Goal: Task Accomplishment & Management: Manage account settings

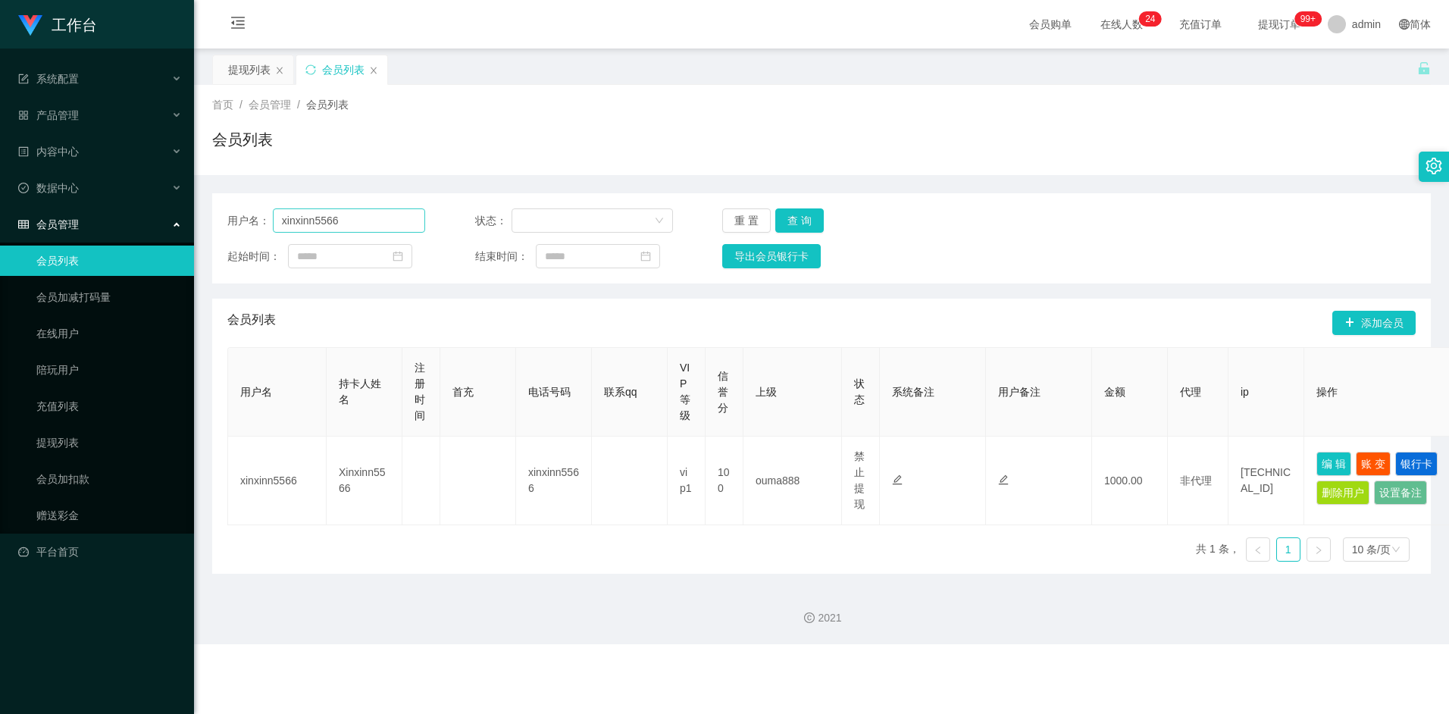
click at [357, 224] on input "xinxinn5566" at bounding box center [349, 220] width 153 height 24
type input "6122770"
click at [803, 224] on button "查 询" at bounding box center [799, 220] width 49 height 24
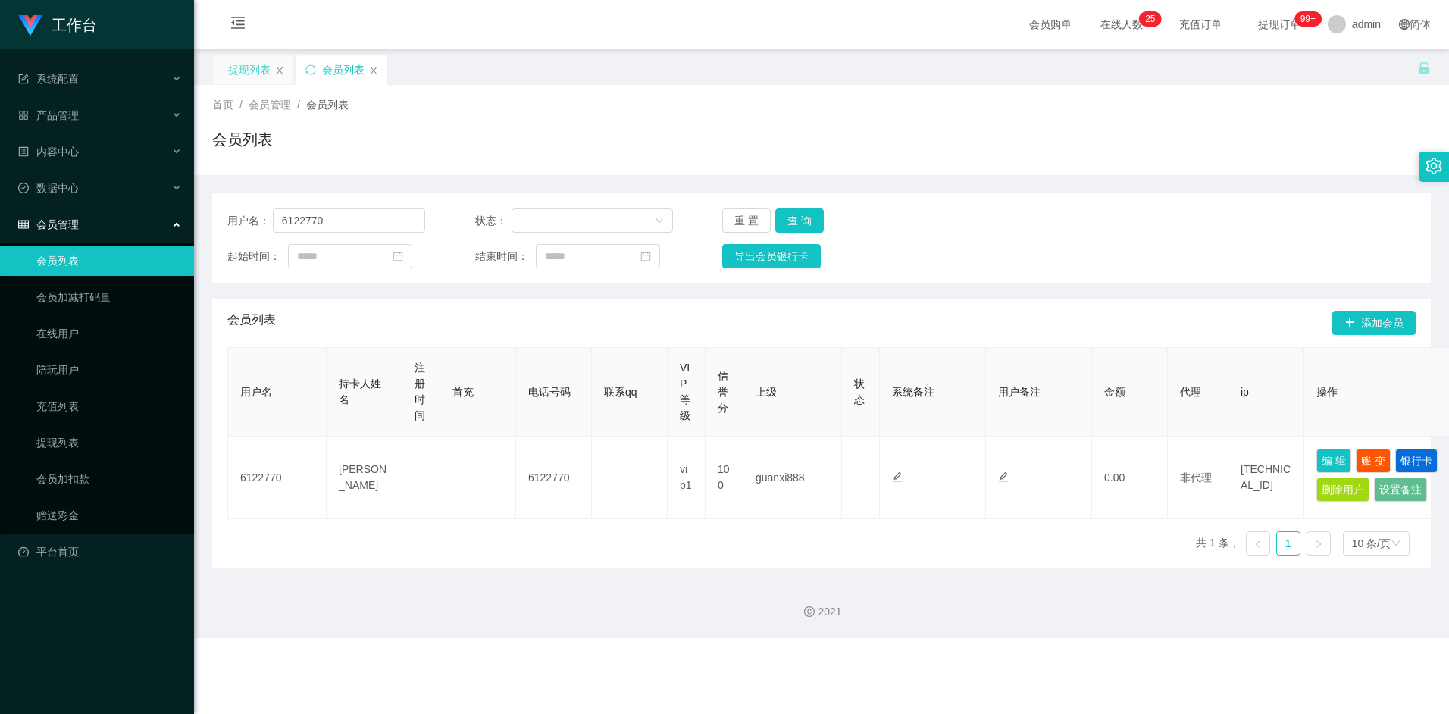
click at [249, 68] on div "提现列表" at bounding box center [249, 69] width 42 height 29
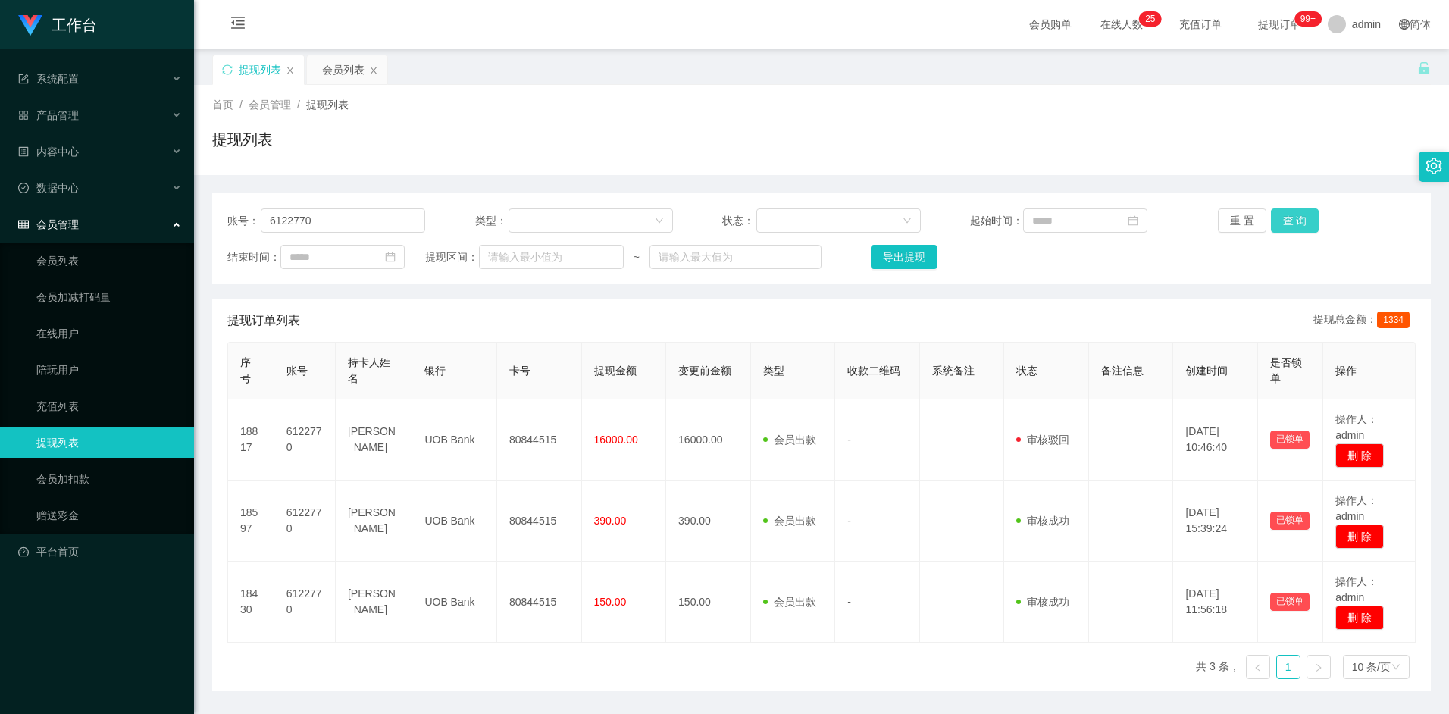
click at [1291, 219] on button "查 询" at bounding box center [1295, 220] width 49 height 24
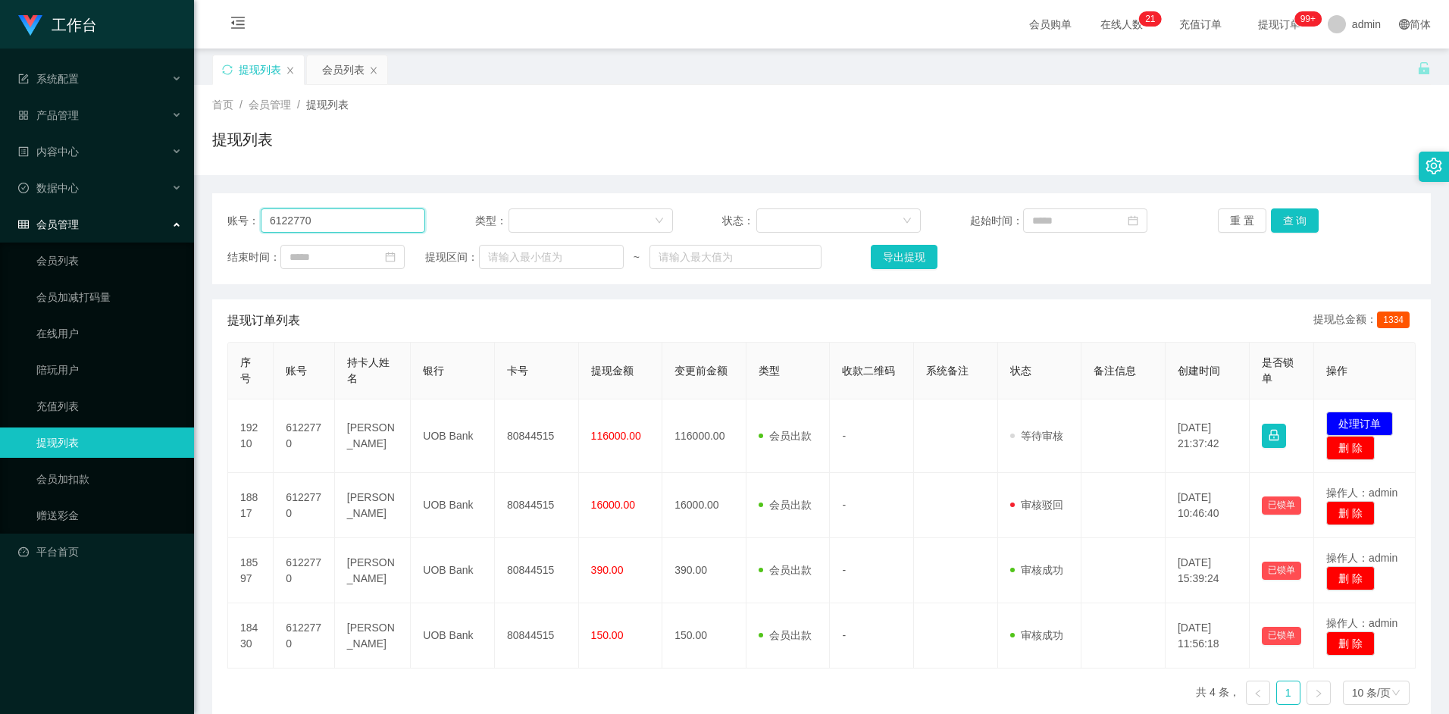
click at [342, 217] on input "6122770" at bounding box center [343, 220] width 164 height 24
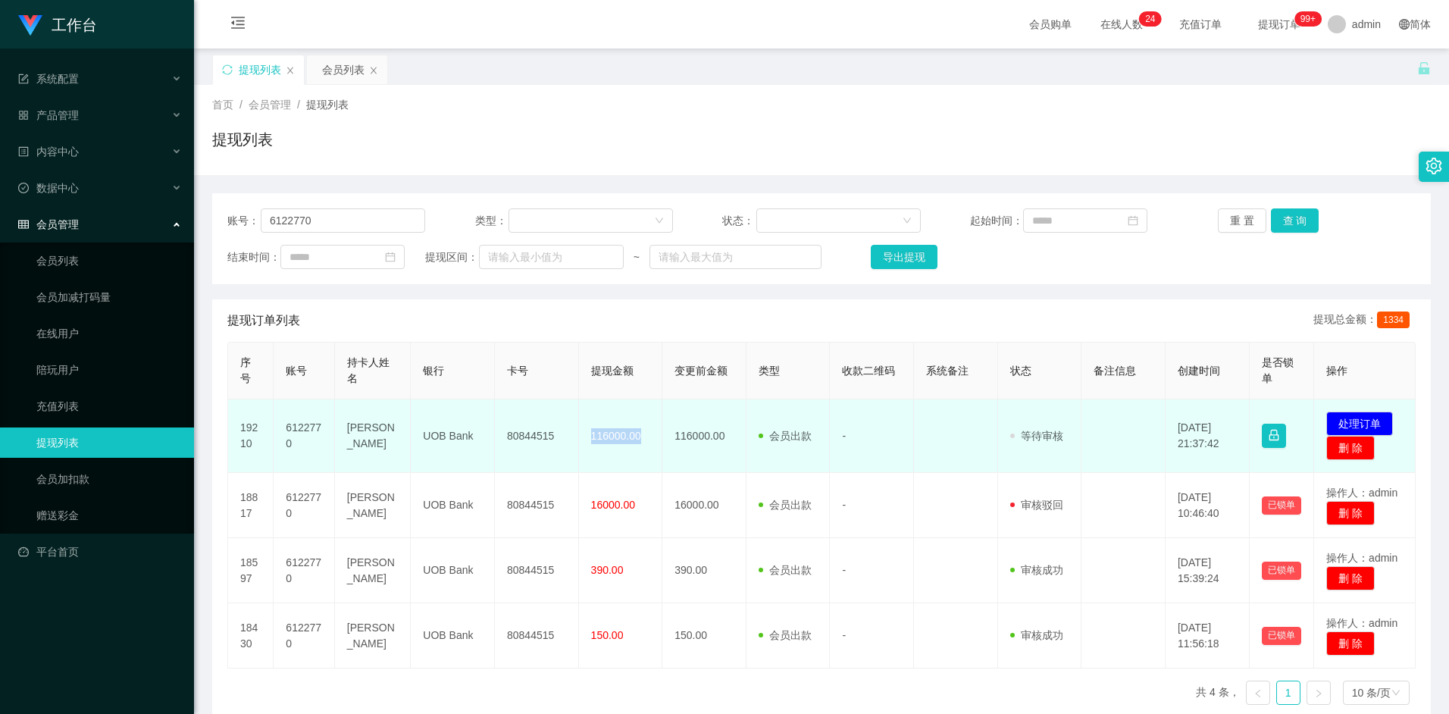
drag, startPoint x: 589, startPoint y: 434, endPoint x: 643, endPoint y: 440, distance: 54.1
click at [643, 440] on td "116000.00" at bounding box center [621, 436] width 84 height 74
drag, startPoint x: 643, startPoint y: 440, endPoint x: 611, endPoint y: 438, distance: 31.9
click at [611, 438] on span "116000.00" at bounding box center [616, 436] width 50 height 12
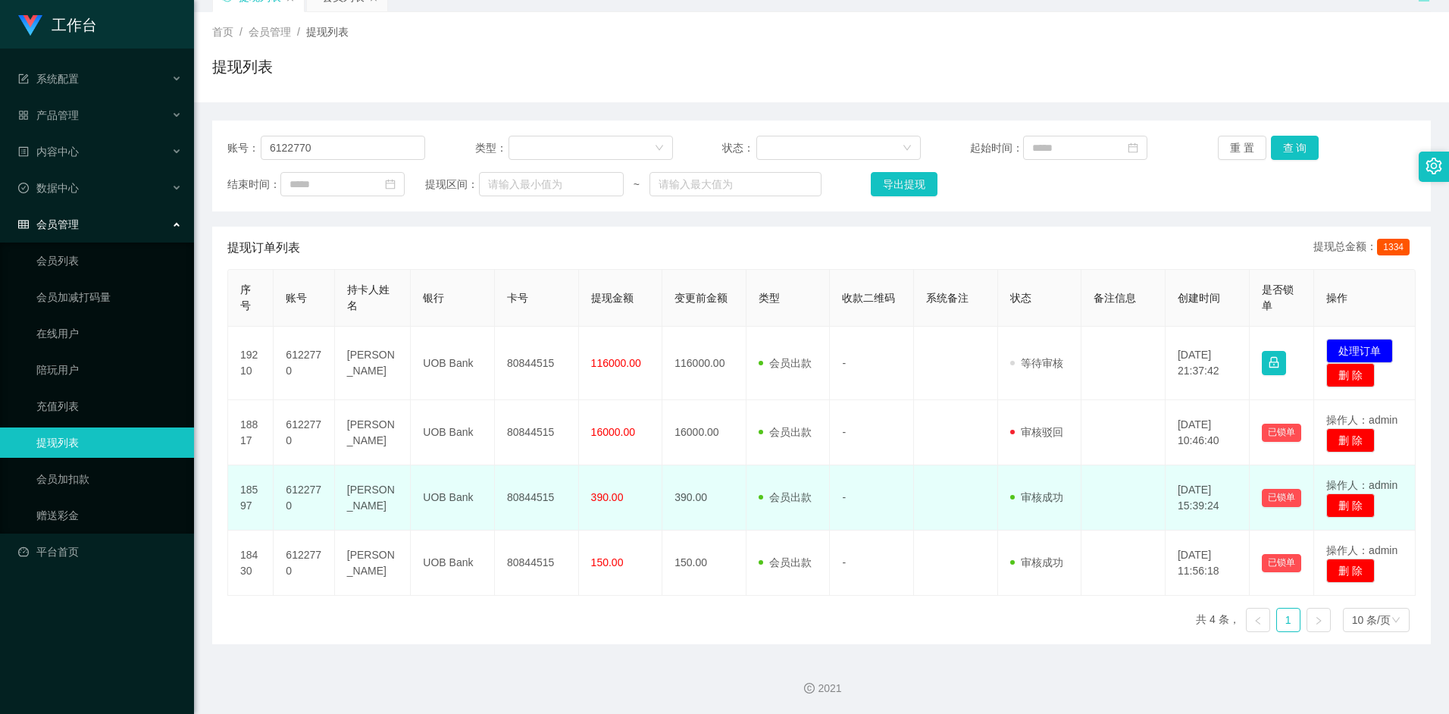
scroll to position [74, 0]
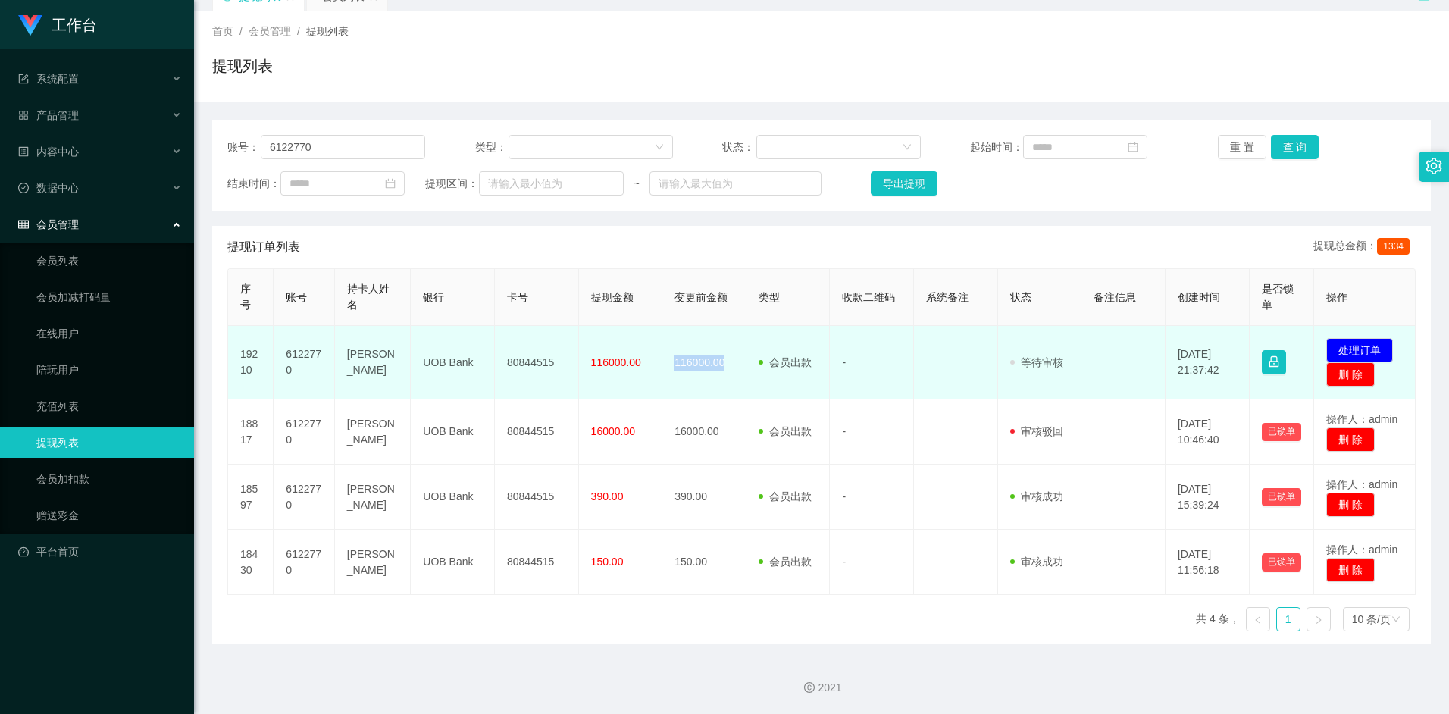
drag, startPoint x: 676, startPoint y: 363, endPoint x: 734, endPoint y: 369, distance: 57.9
click at [734, 369] on td "116000.00" at bounding box center [704, 363] width 84 height 74
click at [681, 364] on td "116000.00" at bounding box center [704, 363] width 84 height 74
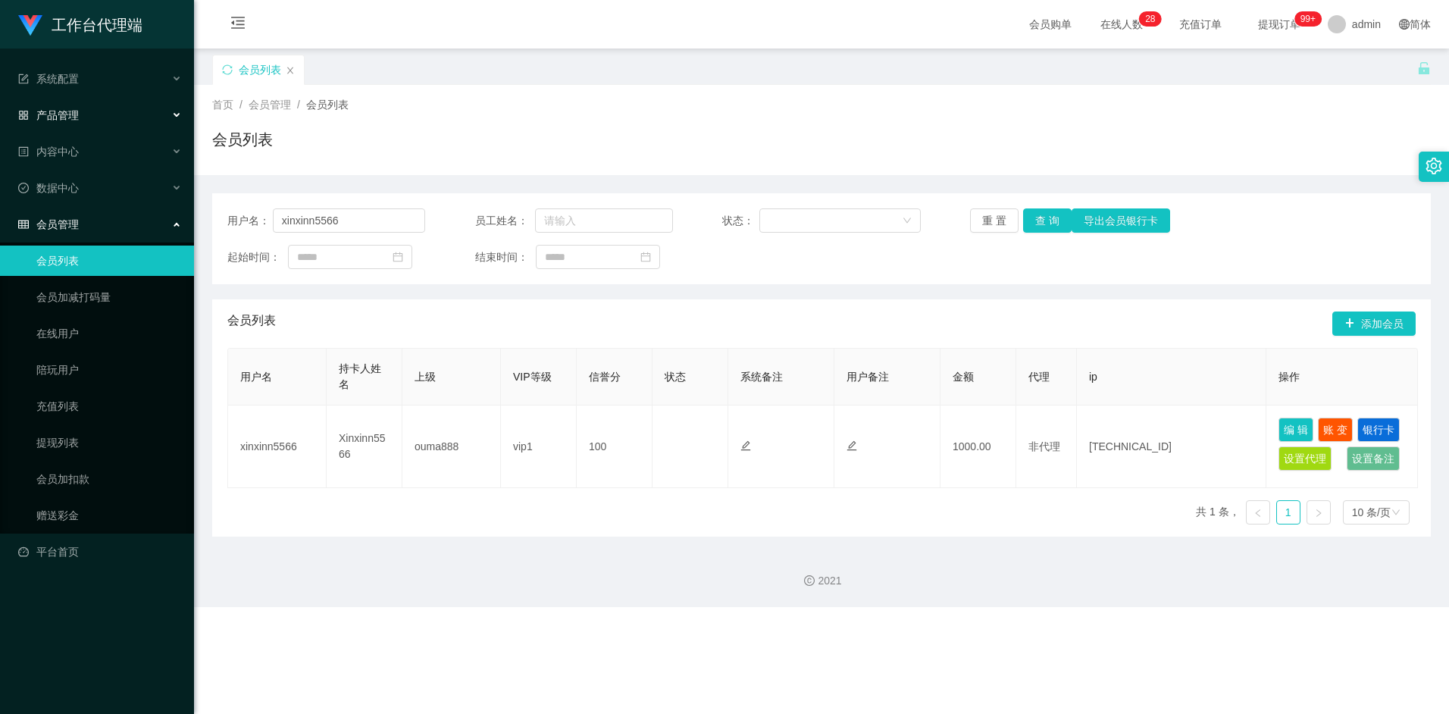
click at [92, 115] on div "产品管理" at bounding box center [97, 115] width 194 height 30
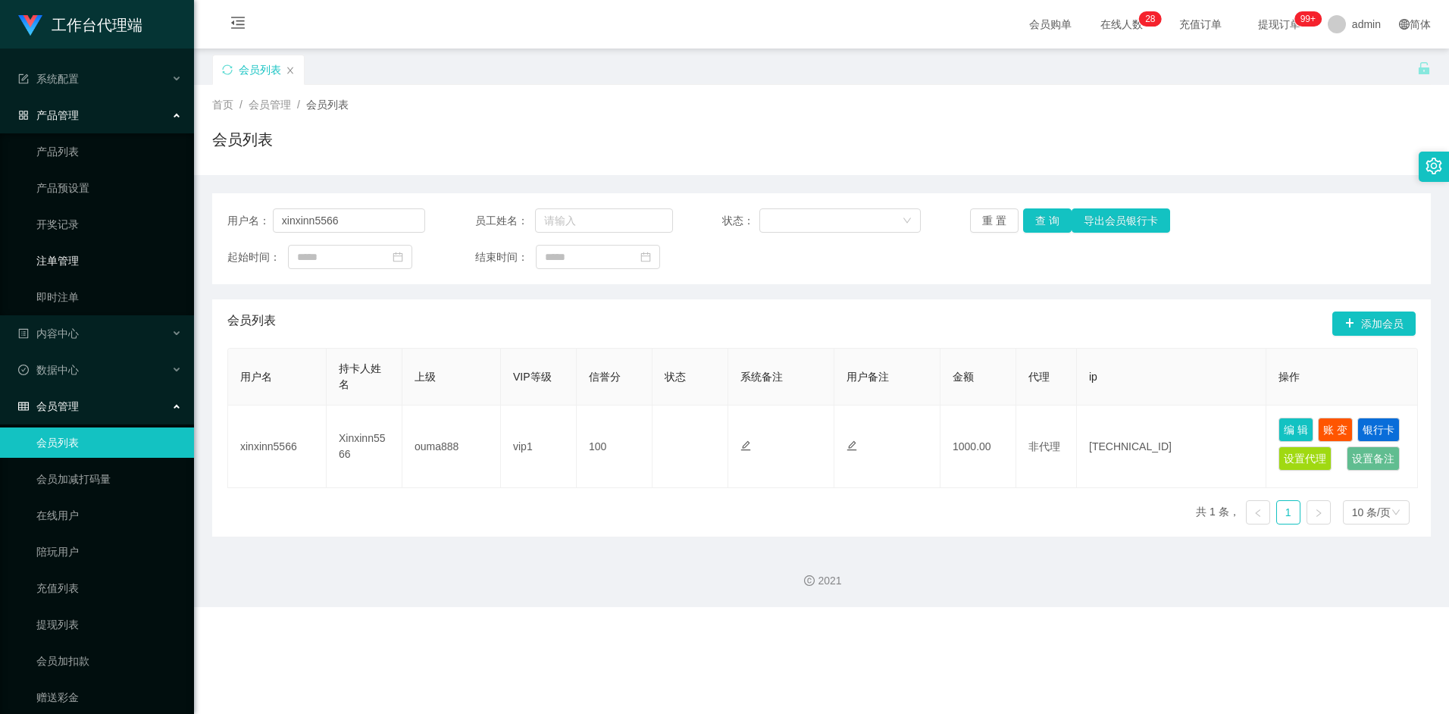
click at [79, 263] on link "注单管理" at bounding box center [109, 261] width 146 height 30
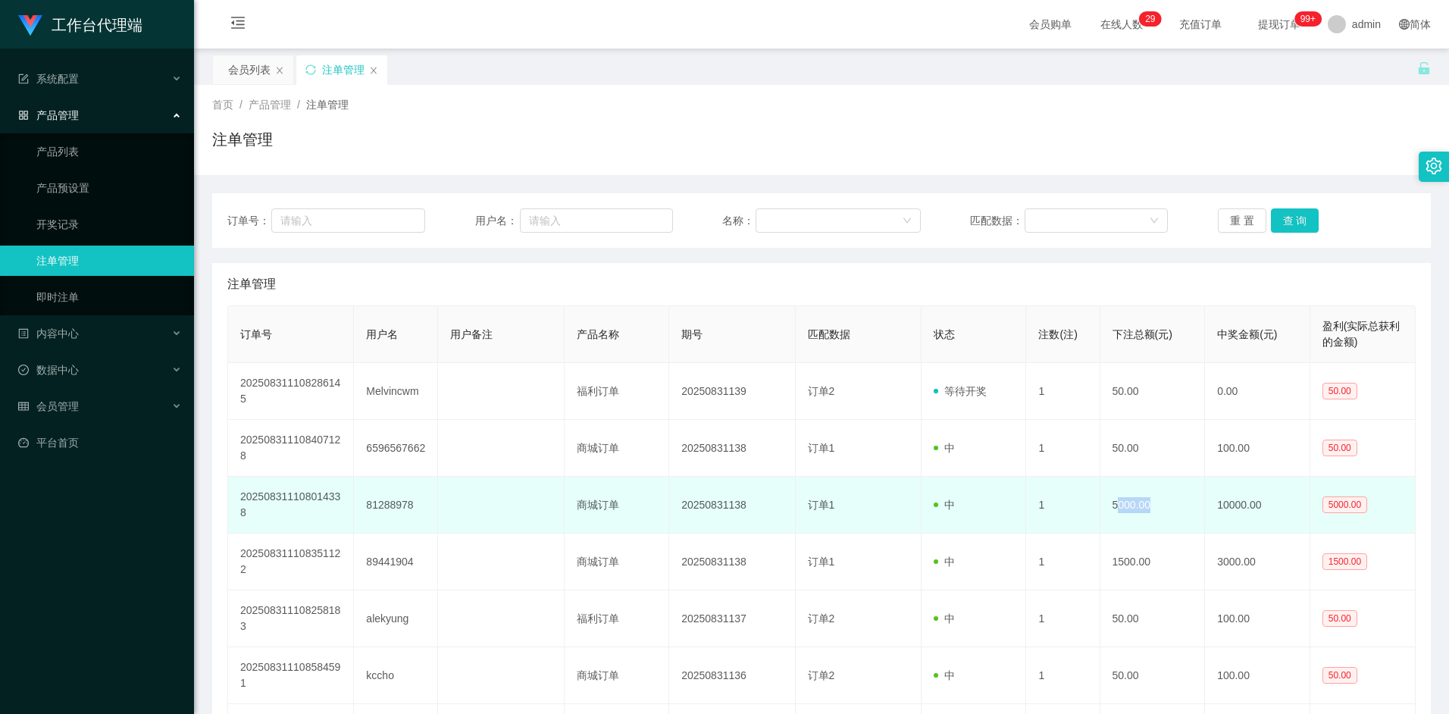
drag, startPoint x: 1117, startPoint y: 508, endPoint x: 1175, endPoint y: 503, distance: 58.6
click at [1175, 503] on td "5000.00" at bounding box center [1152, 505] width 105 height 57
drag, startPoint x: 1175, startPoint y: 503, endPoint x: 1122, endPoint y: 512, distance: 54.6
click at [1124, 512] on td "5000.00" at bounding box center [1152, 505] width 105 height 57
drag, startPoint x: 1113, startPoint y: 506, endPoint x: 1154, endPoint y: 501, distance: 41.3
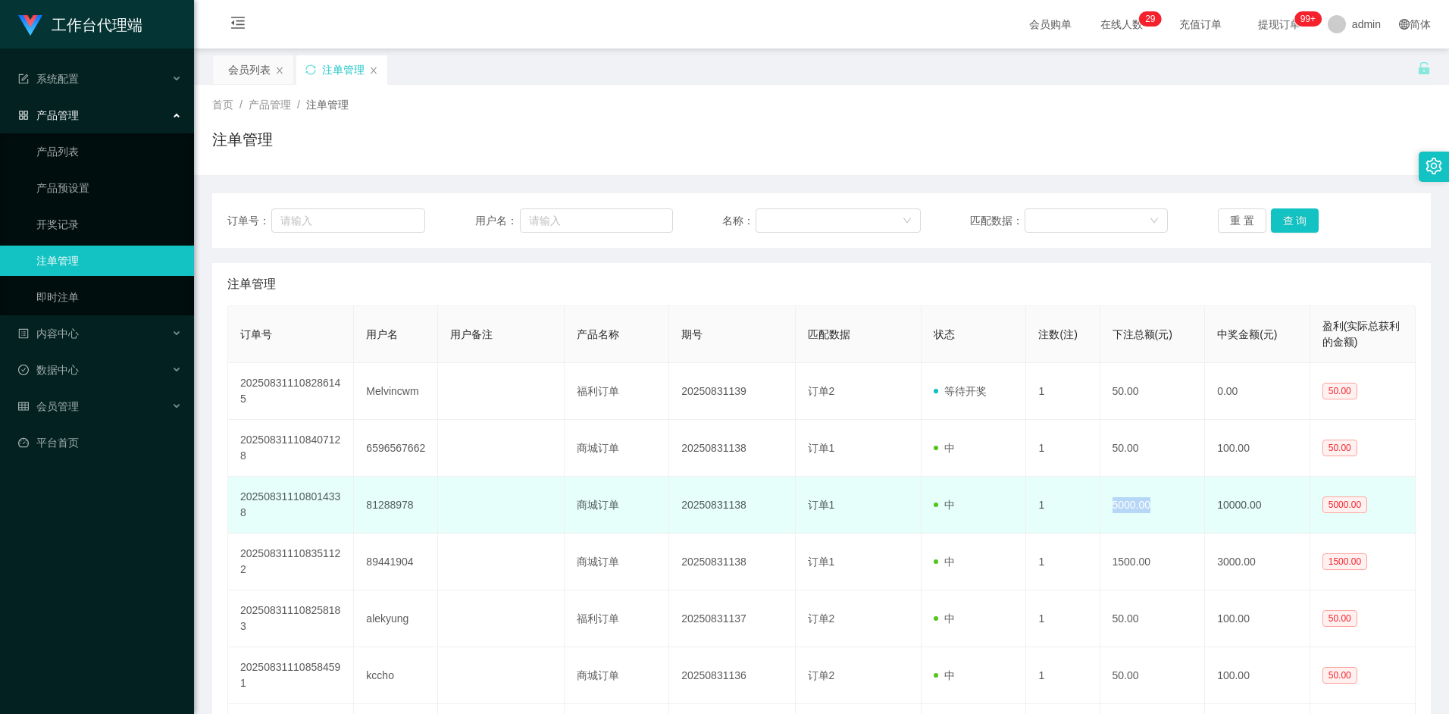
click at [1154, 501] on td "5000.00" at bounding box center [1152, 505] width 105 height 57
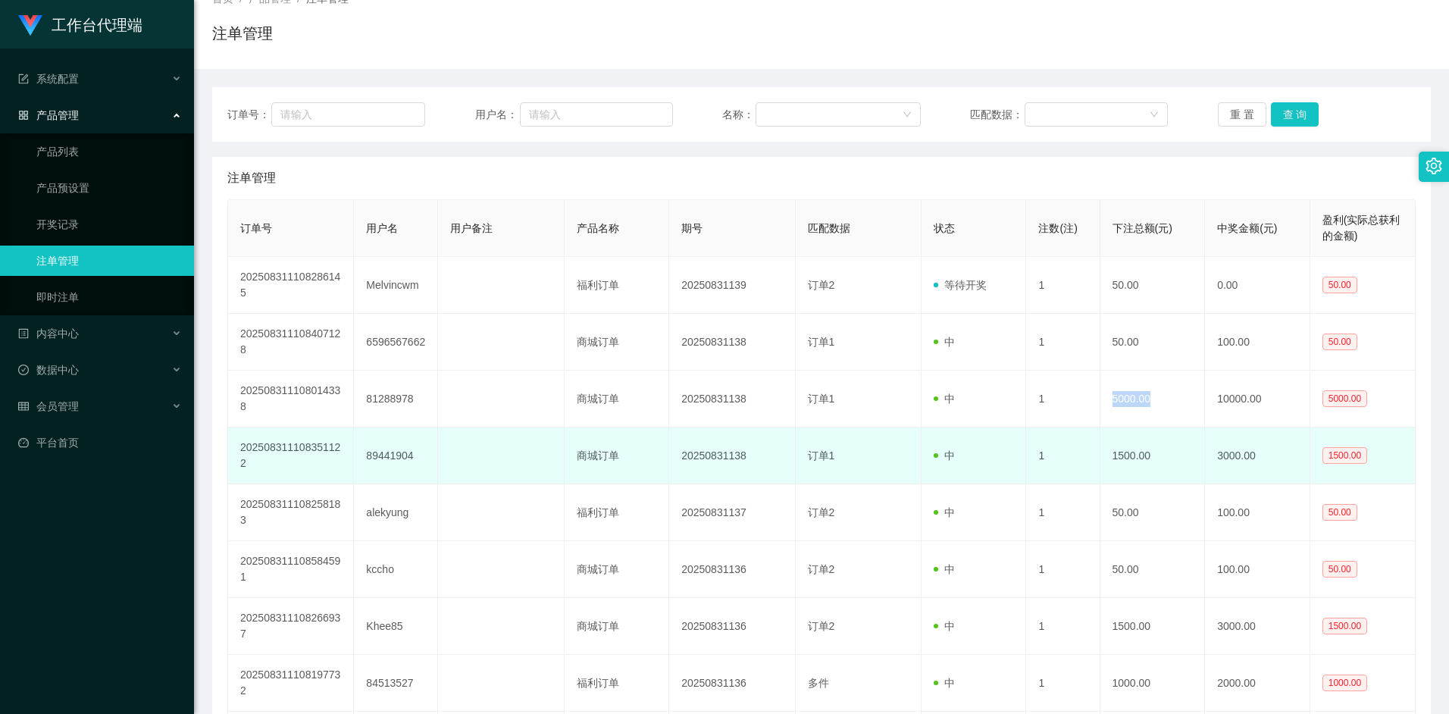
scroll to position [214, 0]
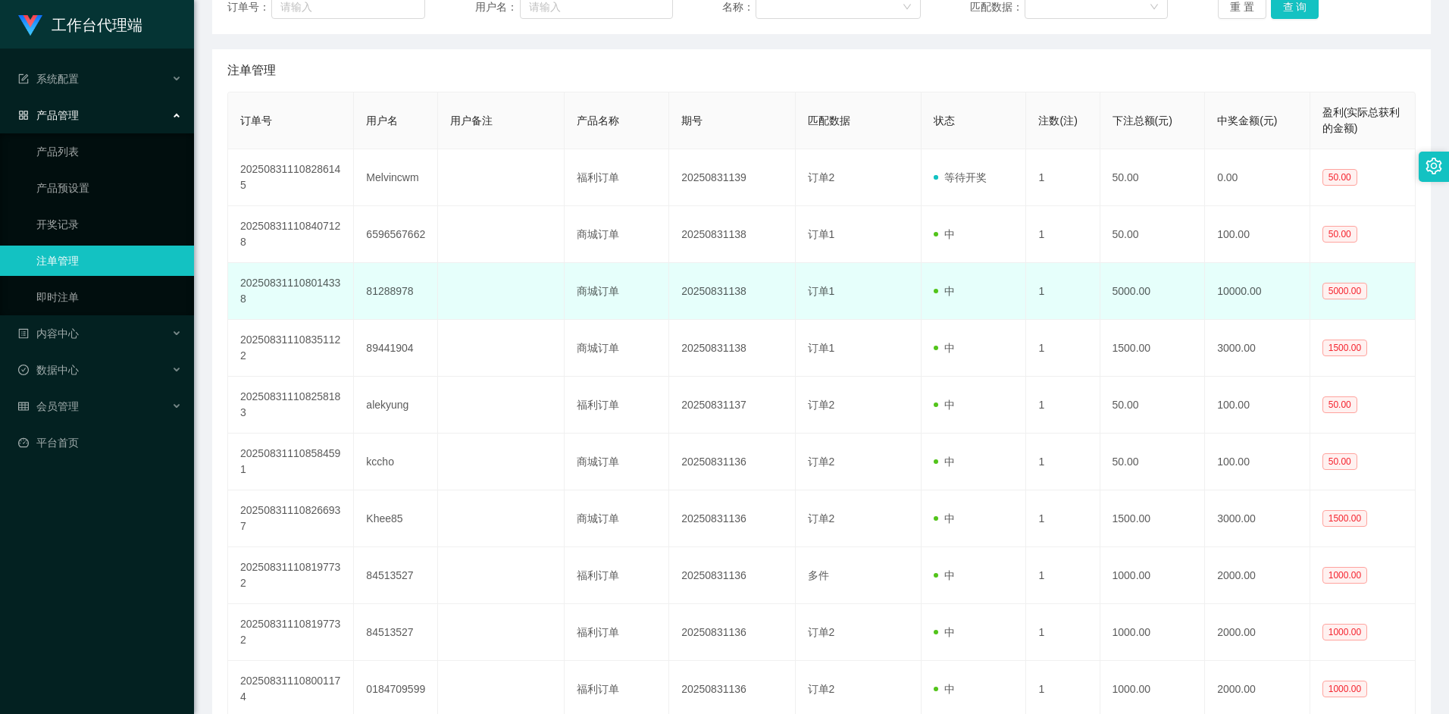
click at [384, 295] on td "81288978" at bounding box center [396, 291] width 84 height 57
copy td "81288978"
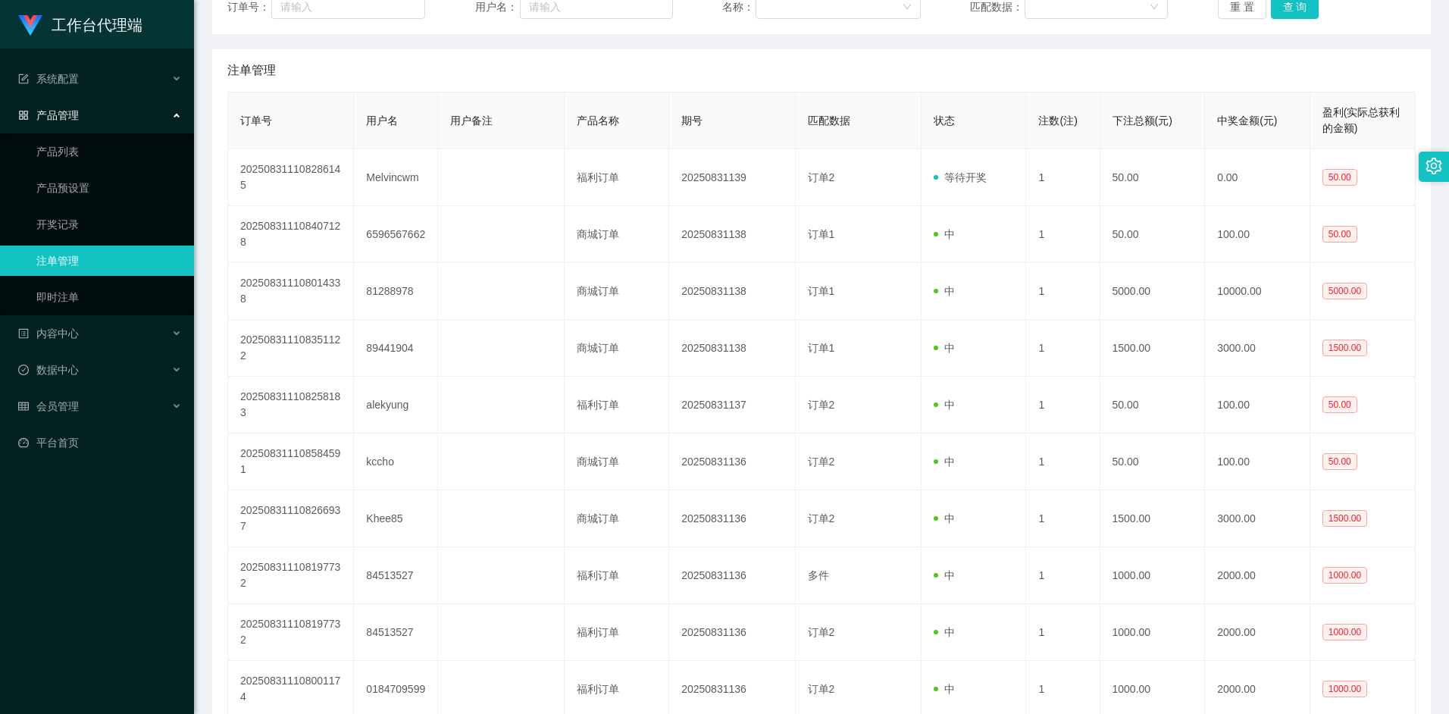
drag, startPoint x: 398, startPoint y: 64, endPoint x: 372, endPoint y: 60, distance: 26.0
click at [388, 61] on div "注单管理" at bounding box center [821, 70] width 1188 height 42
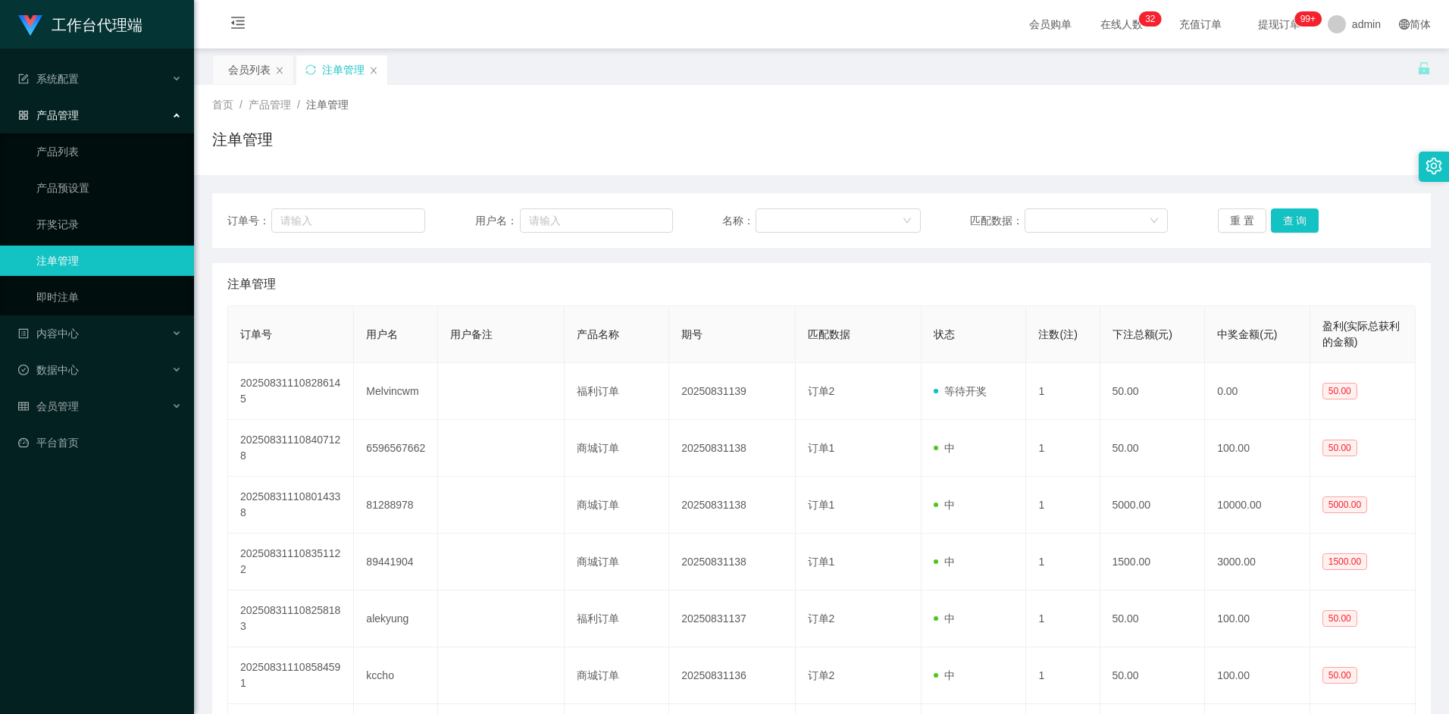
scroll to position [0, 0]
click at [247, 70] on div "会员列表" at bounding box center [249, 69] width 42 height 29
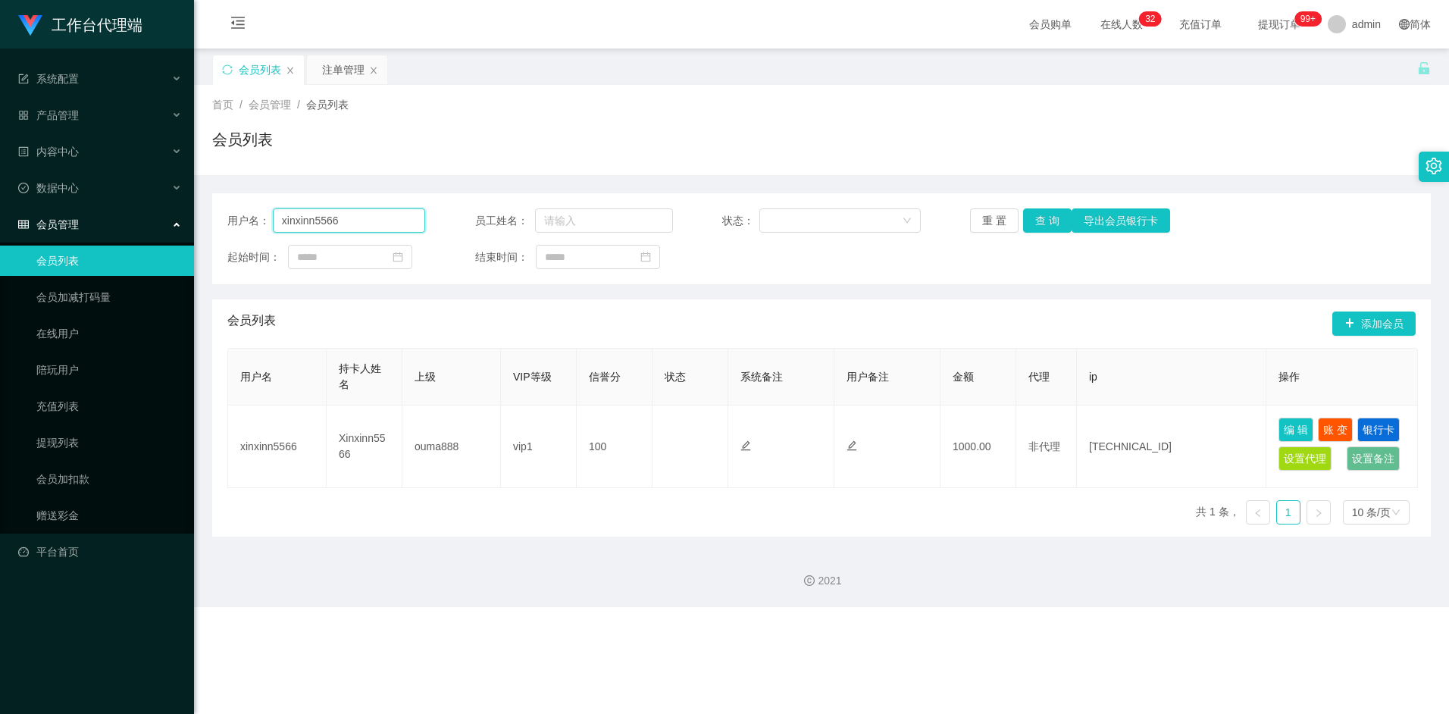
drag, startPoint x: 346, startPoint y: 220, endPoint x: 218, endPoint y: 220, distance: 128.1
click at [218, 220] on div "用户名： xinxinn5566 员工姓名： 状态： 重 置 查 询 导出会员银行卡 起始时间： 结束时间：" at bounding box center [821, 238] width 1219 height 91
paste input "81288978"
type input "81288978"
click at [1053, 220] on button "查 询" at bounding box center [1047, 220] width 49 height 24
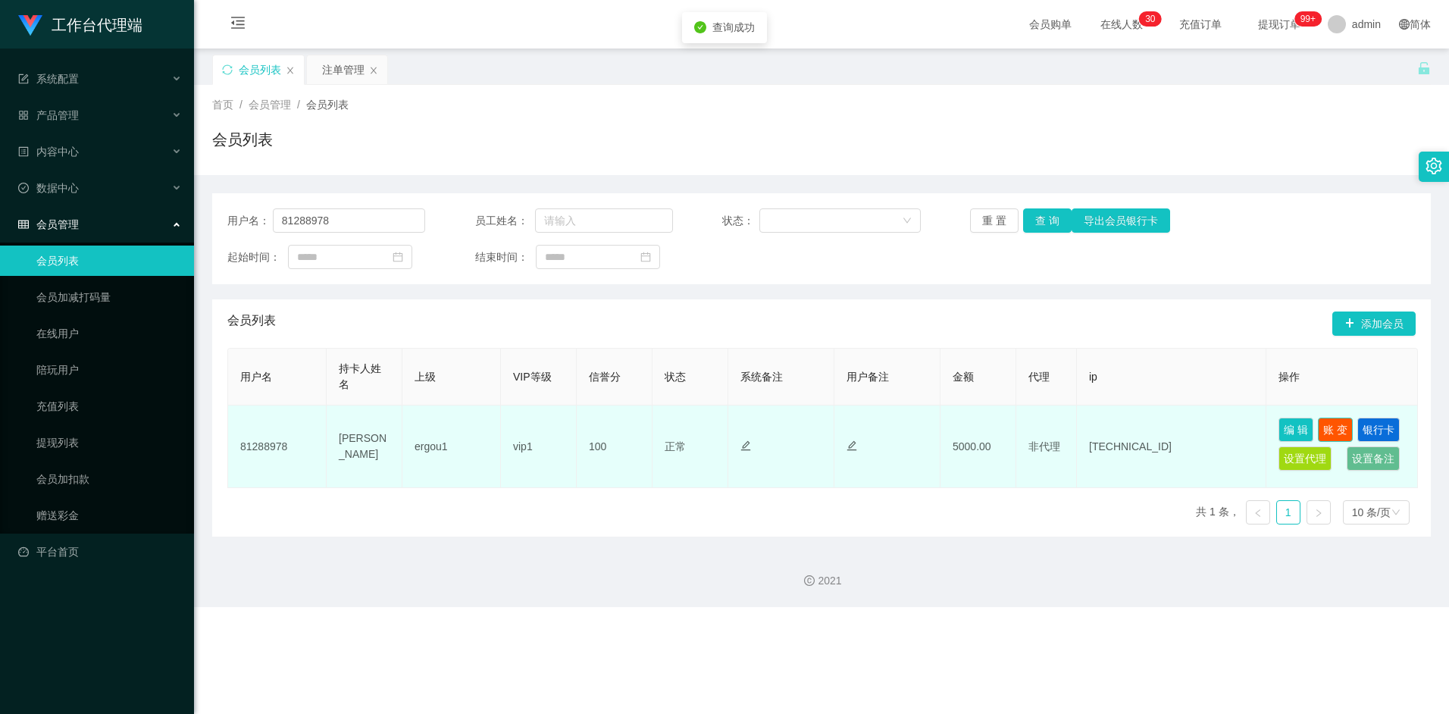
click at [1330, 427] on button "账 变" at bounding box center [1335, 430] width 35 height 24
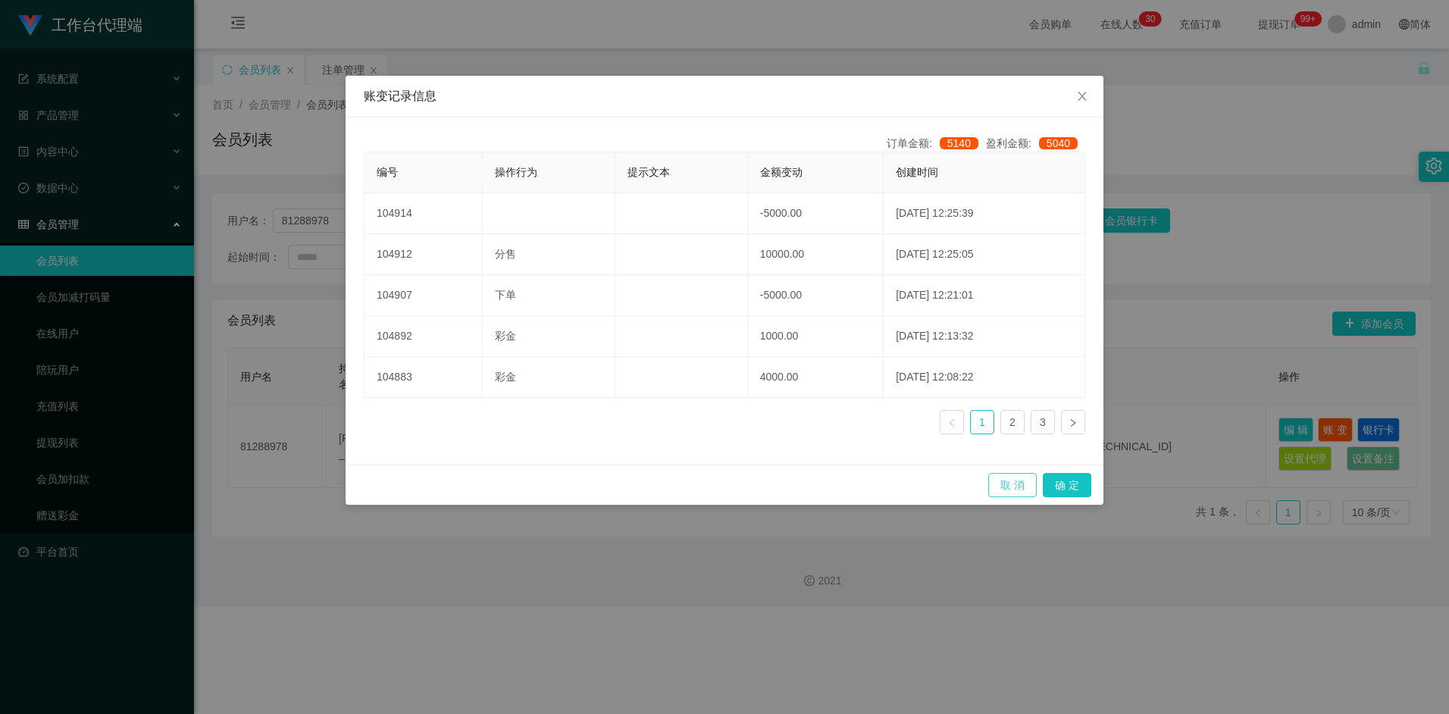
click at [1014, 480] on button "取 消" at bounding box center [1012, 485] width 49 height 24
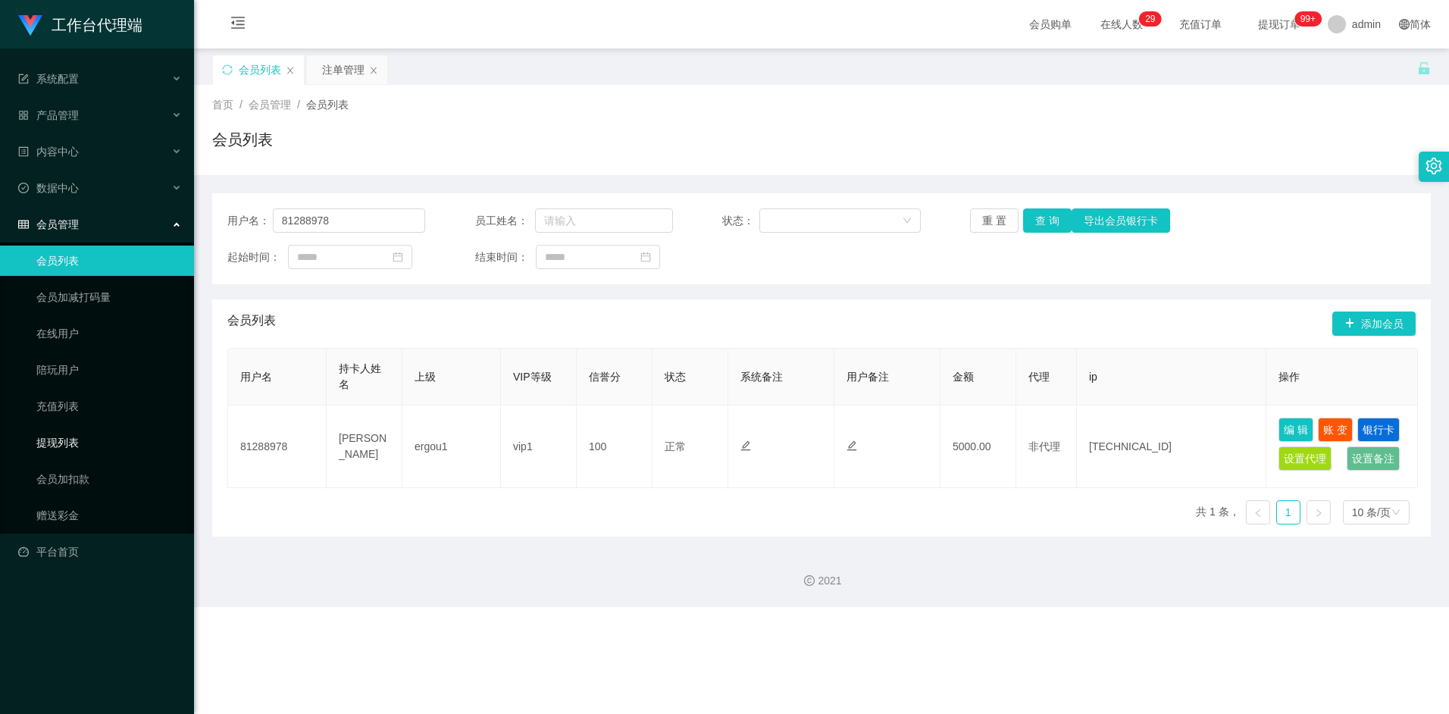
click at [72, 436] on link "提现列表" at bounding box center [109, 442] width 146 height 30
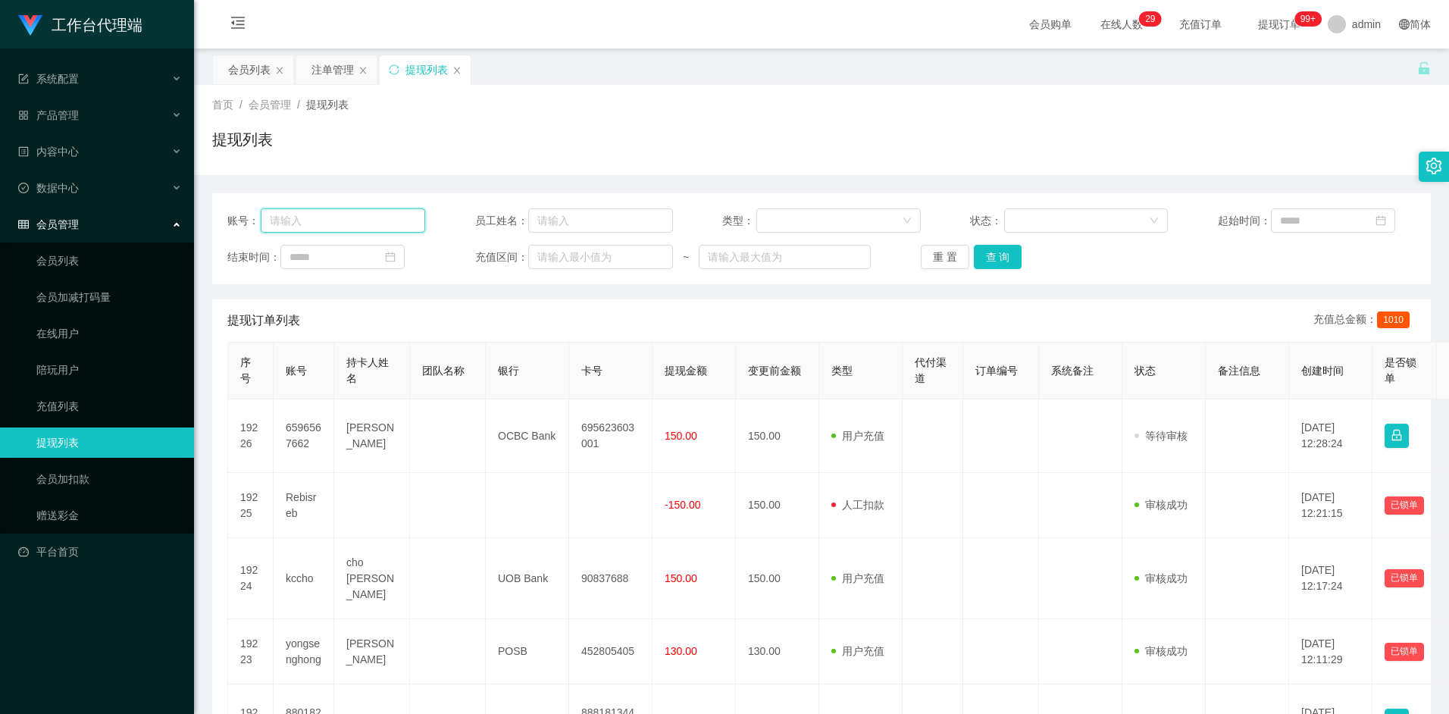
click at [367, 221] on input "text" at bounding box center [343, 220] width 164 height 24
paste input "81288978"
type input "81288978"
click at [1002, 249] on button "查 询" at bounding box center [998, 257] width 49 height 24
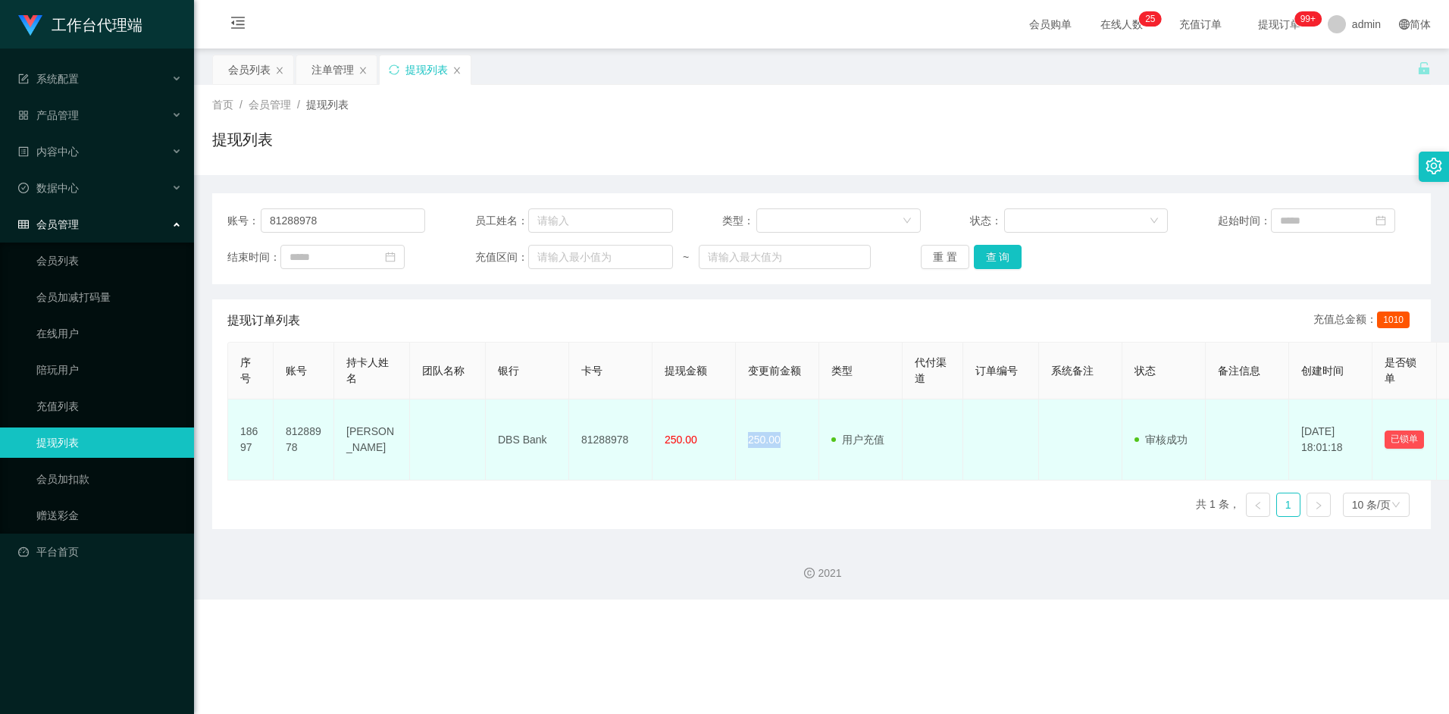
drag, startPoint x: 749, startPoint y: 441, endPoint x: 789, endPoint y: 441, distance: 40.2
click at [789, 441] on td "250.00" at bounding box center [777, 439] width 83 height 81
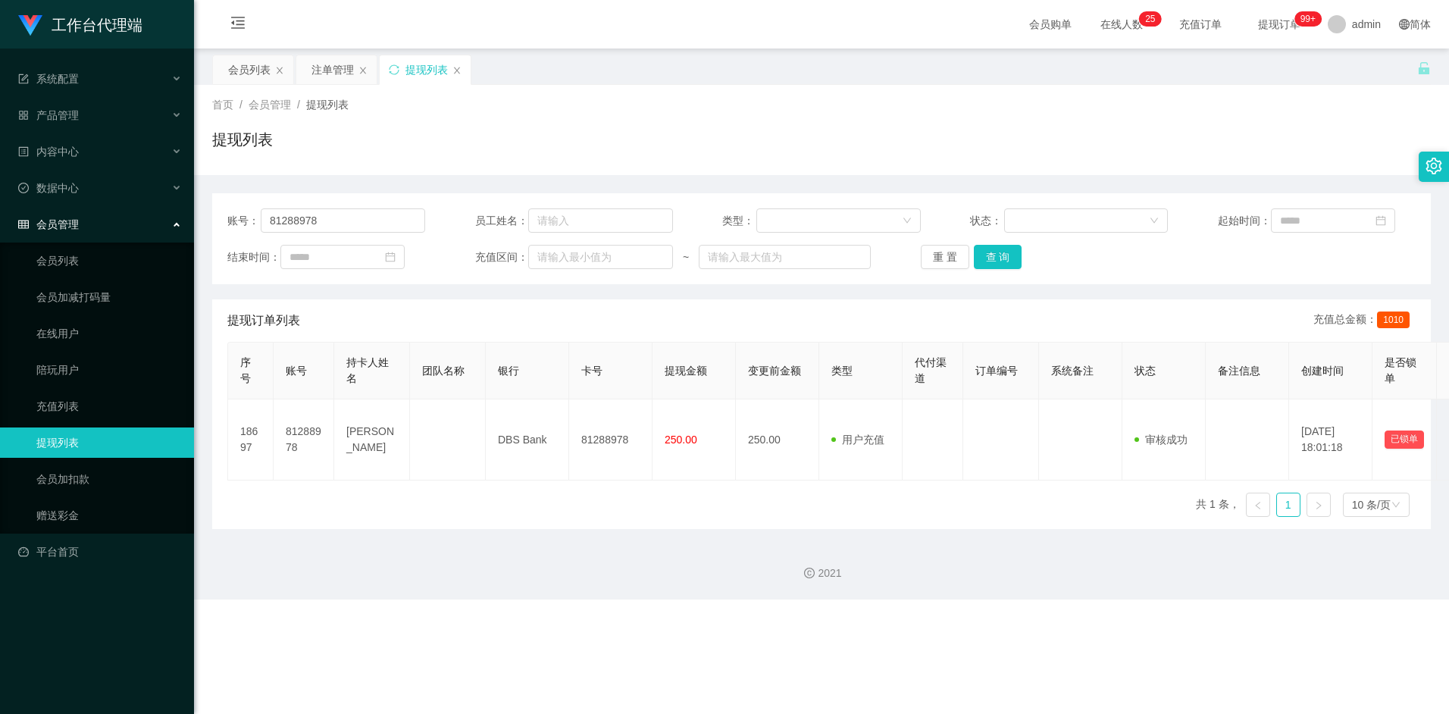
drag, startPoint x: 789, startPoint y: 441, endPoint x: 756, endPoint y: 483, distance: 53.4
click at [756, 483] on div "序号 账号 持卡人姓名 团队名称 银行 卡号 提现金额 变更前金额 类型 代付渠道 订单编号 系统备注 状态 备注信息 创建时间 是否锁单 操作 18697 …" at bounding box center [821, 435] width 1188 height 187
click at [315, 74] on div "注单管理" at bounding box center [332, 69] width 42 height 29
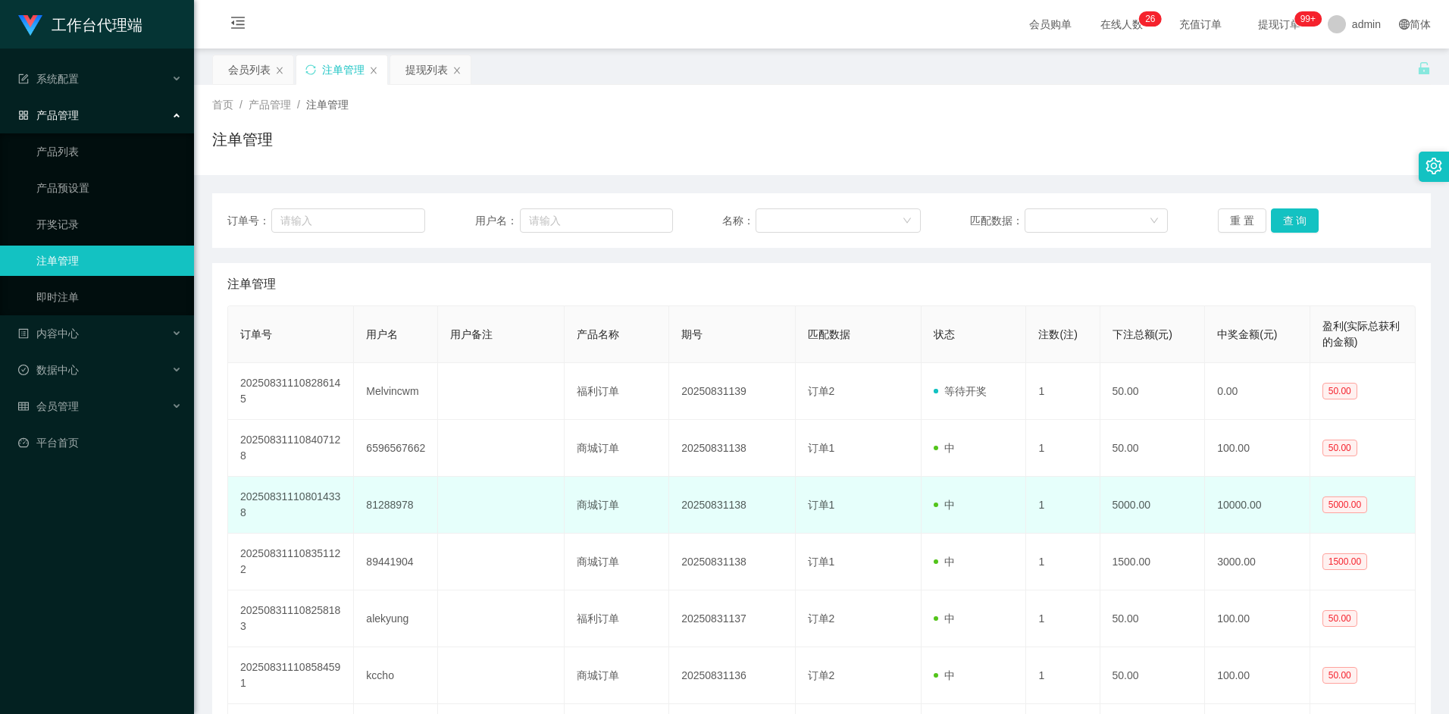
click at [1128, 507] on td "5000.00" at bounding box center [1152, 505] width 105 height 57
drag, startPoint x: 1110, startPoint y: 505, endPoint x: 1147, endPoint y: 506, distance: 36.4
click at [1147, 506] on td "5000.00" at bounding box center [1152, 505] width 105 height 57
click at [1122, 509] on td "5000.00" at bounding box center [1152, 505] width 105 height 57
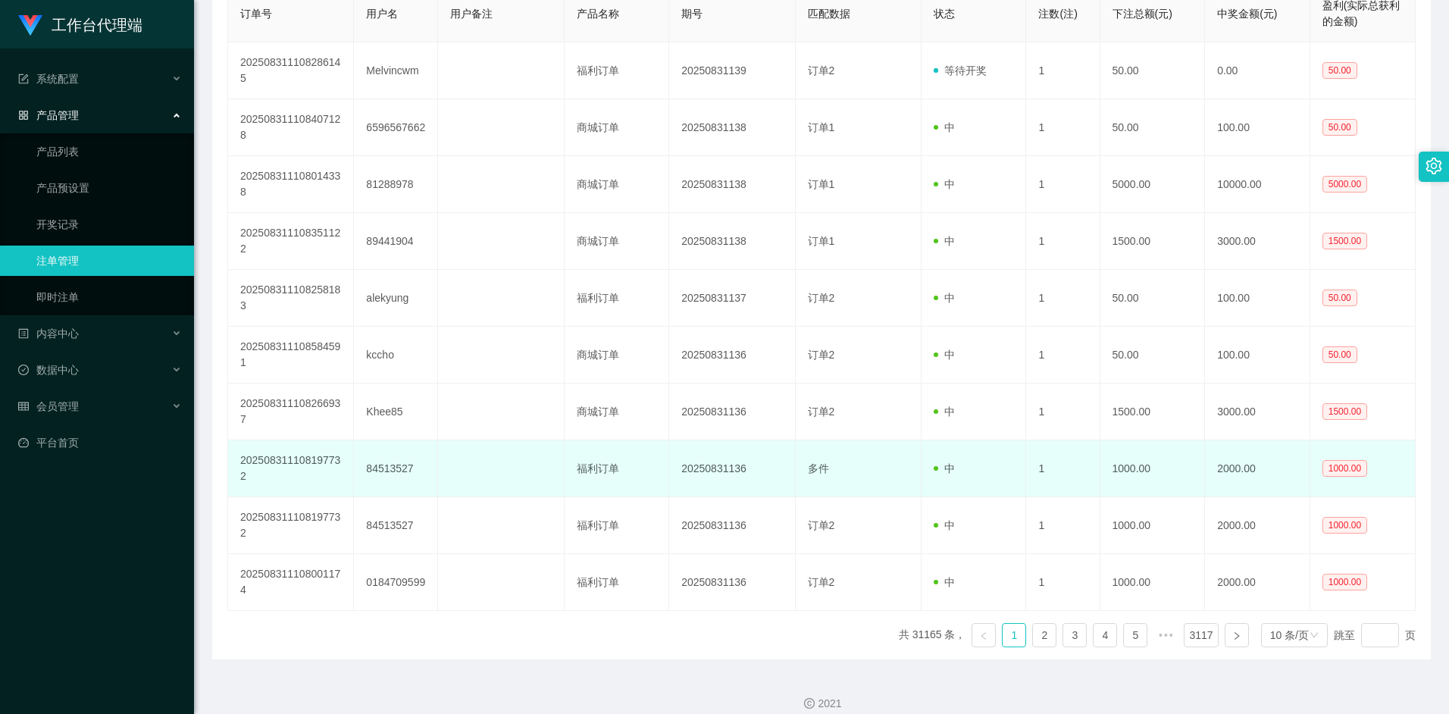
scroll to position [214, 0]
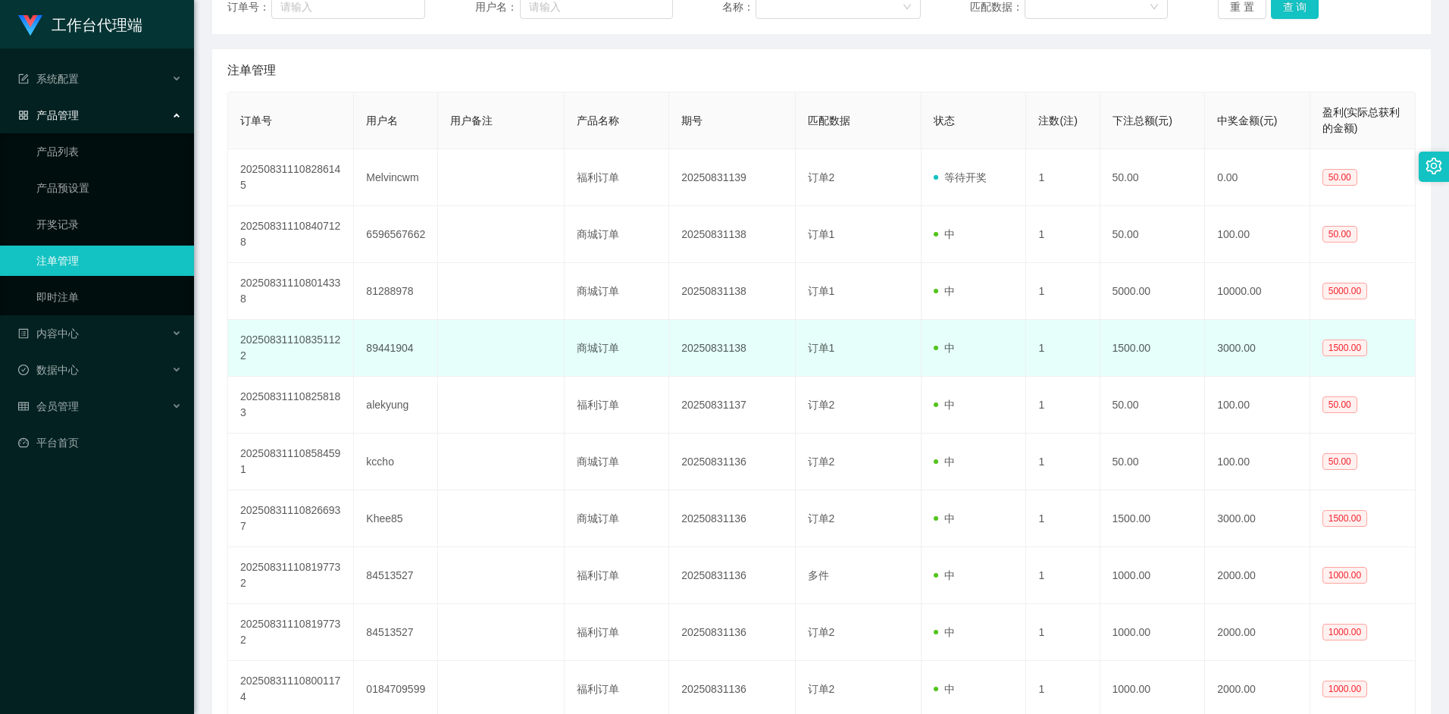
click at [386, 348] on td "89441904" at bounding box center [396, 348] width 84 height 57
copy td "89441904"
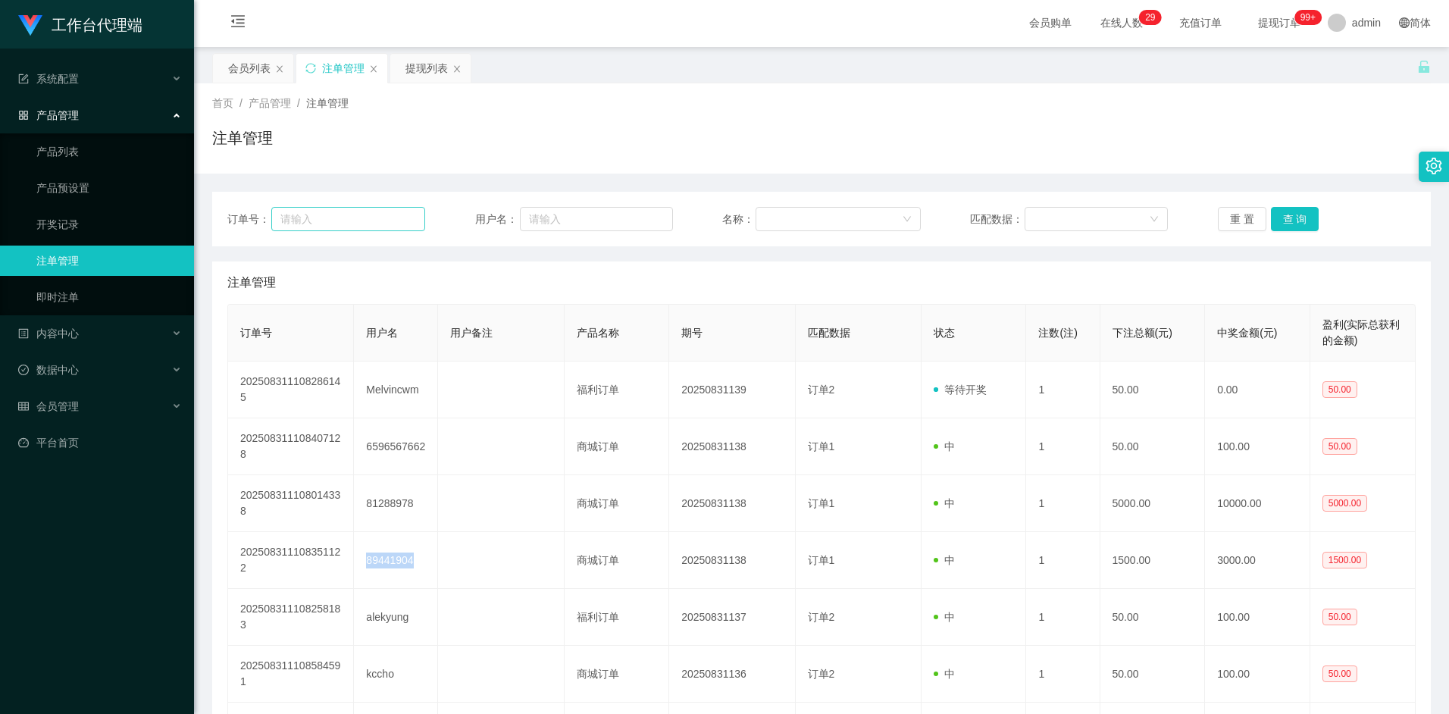
scroll to position [0, 0]
click at [431, 75] on div "提现列表" at bounding box center [426, 69] width 42 height 29
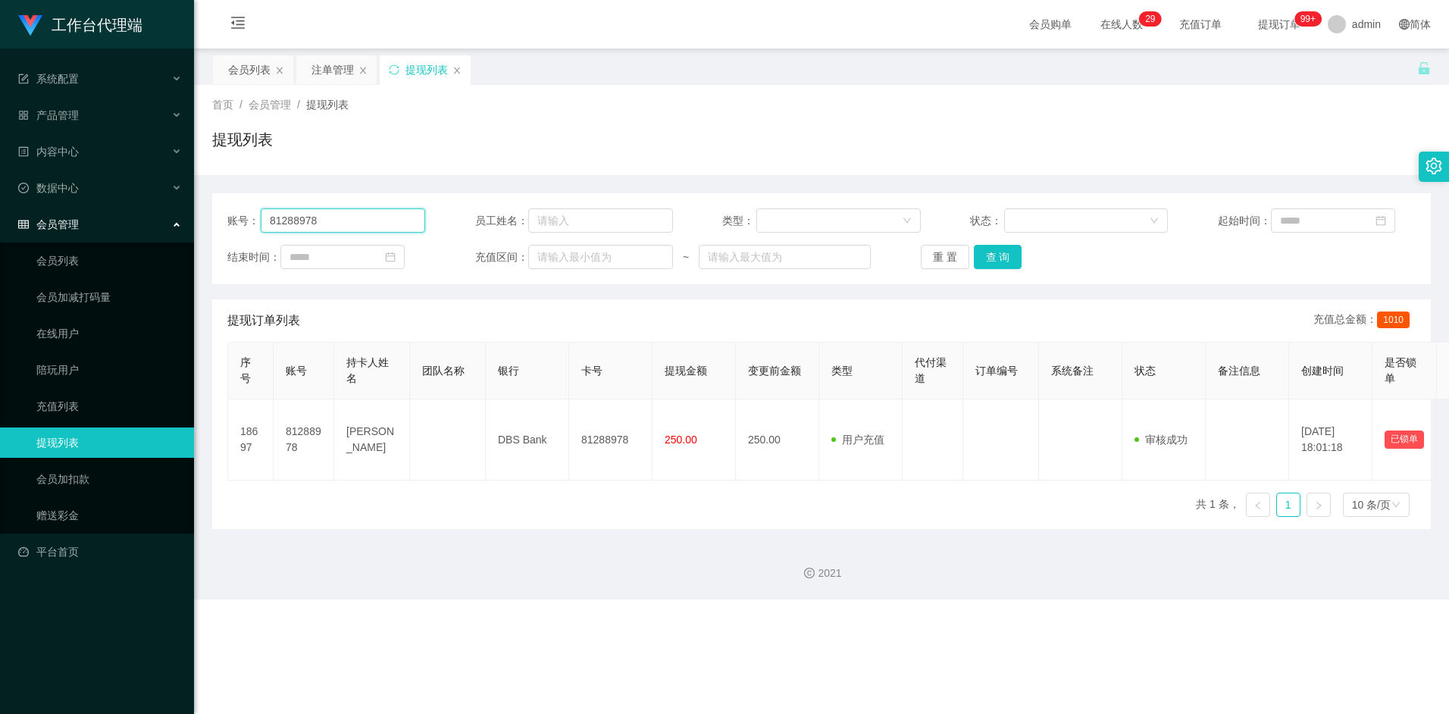
click at [352, 213] on input "81288978" at bounding box center [343, 220] width 164 height 24
paste input "9441904"
type input "89441904"
click at [1037, 249] on div "重 置 查 询" at bounding box center [1020, 257] width 198 height 24
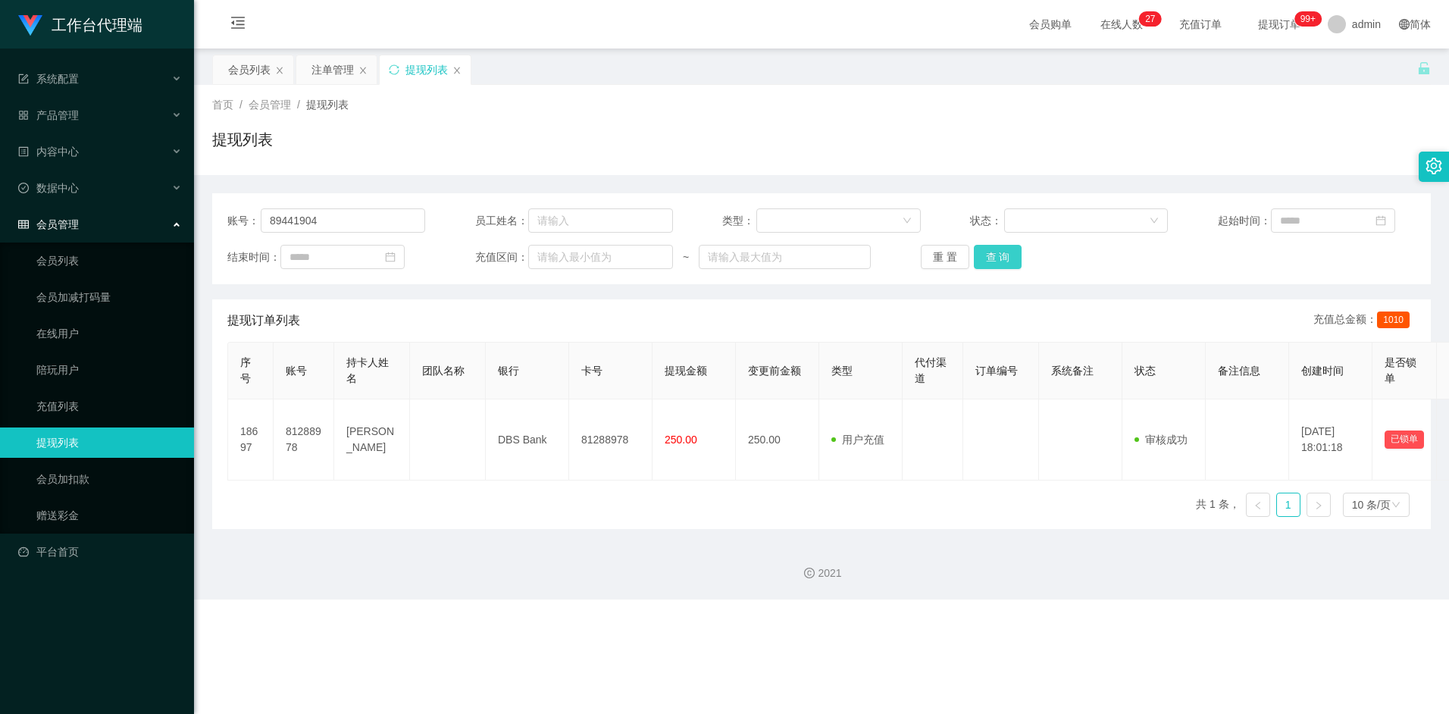
click at [1013, 254] on button "查 询" at bounding box center [998, 257] width 49 height 24
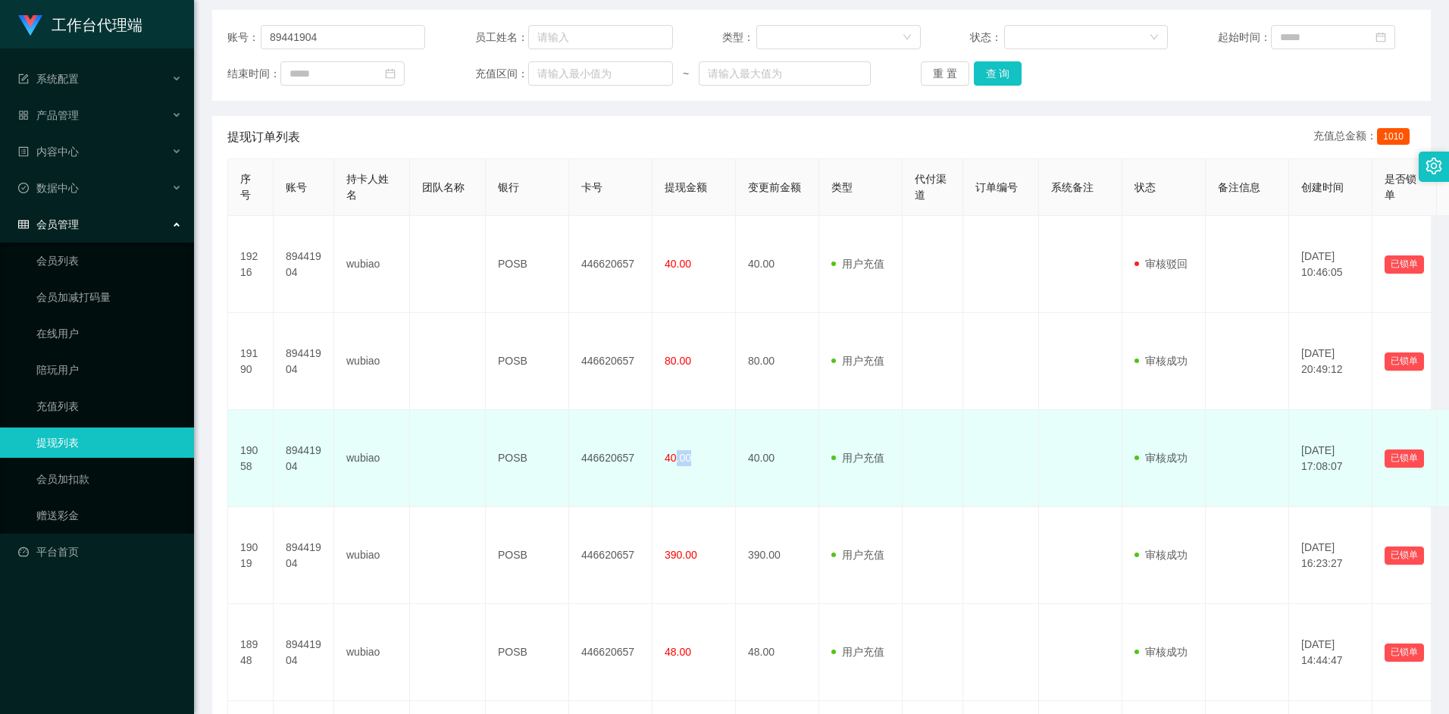
scroll to position [184, 0]
drag, startPoint x: 690, startPoint y: 420, endPoint x: 659, endPoint y: 418, distance: 31.2
click at [659, 418] on td "40.00" at bounding box center [693, 457] width 83 height 97
drag, startPoint x: 659, startPoint y: 418, endPoint x: 772, endPoint y: 420, distance: 113.7
click at [774, 420] on td "40.00" at bounding box center [777, 457] width 83 height 97
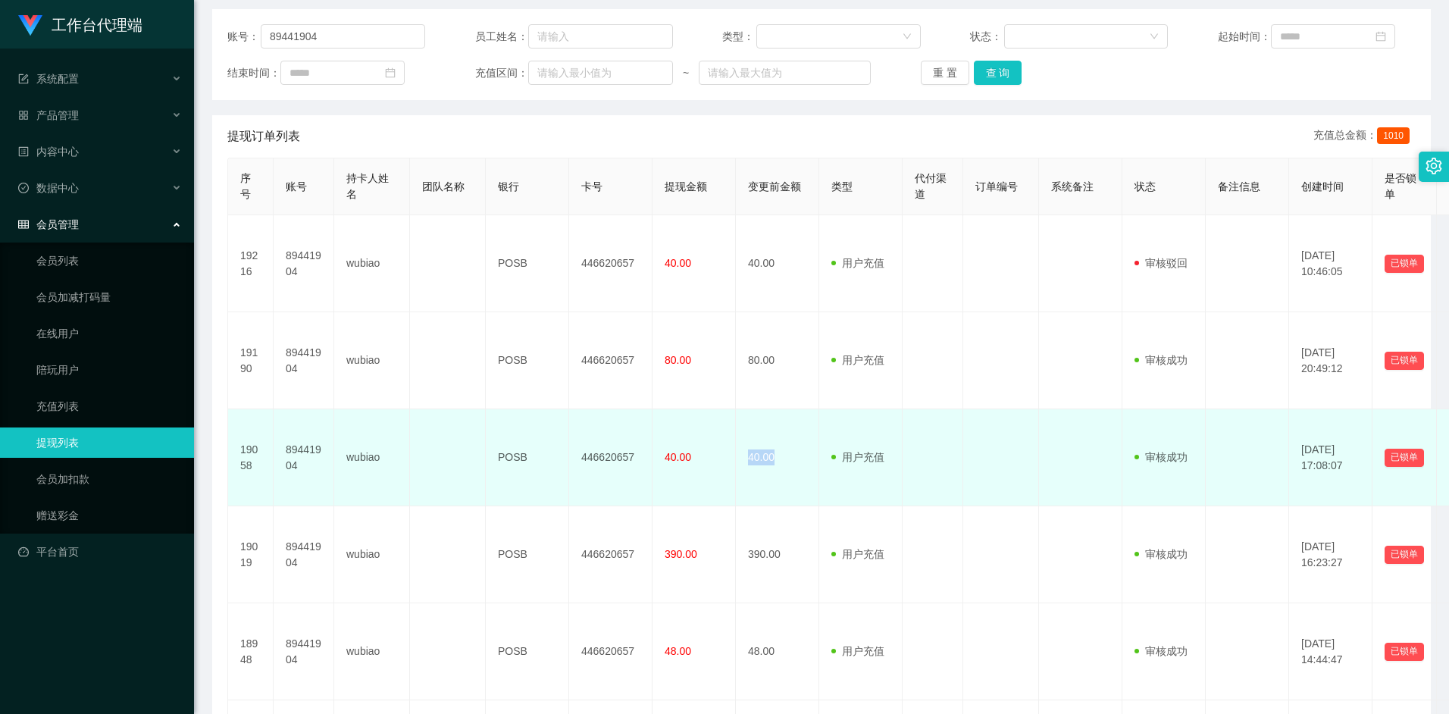
drag, startPoint x: 775, startPoint y: 415, endPoint x: 689, endPoint y: 418, distance: 86.4
click at [689, 418] on tr "19058 89441904 wubiao POSB 446620657 40.00 40.00 用户充值 人工扣款 审核驳回 审核成功 等待审核 2025-…" at bounding box center [878, 457] width 1300 height 97
drag, startPoint x: 689, startPoint y: 418, endPoint x: 763, endPoint y: 421, distance: 74.3
click at [761, 421] on td "40.00" at bounding box center [777, 457] width 83 height 97
drag, startPoint x: 771, startPoint y: 418, endPoint x: 740, endPoint y: 416, distance: 31.9
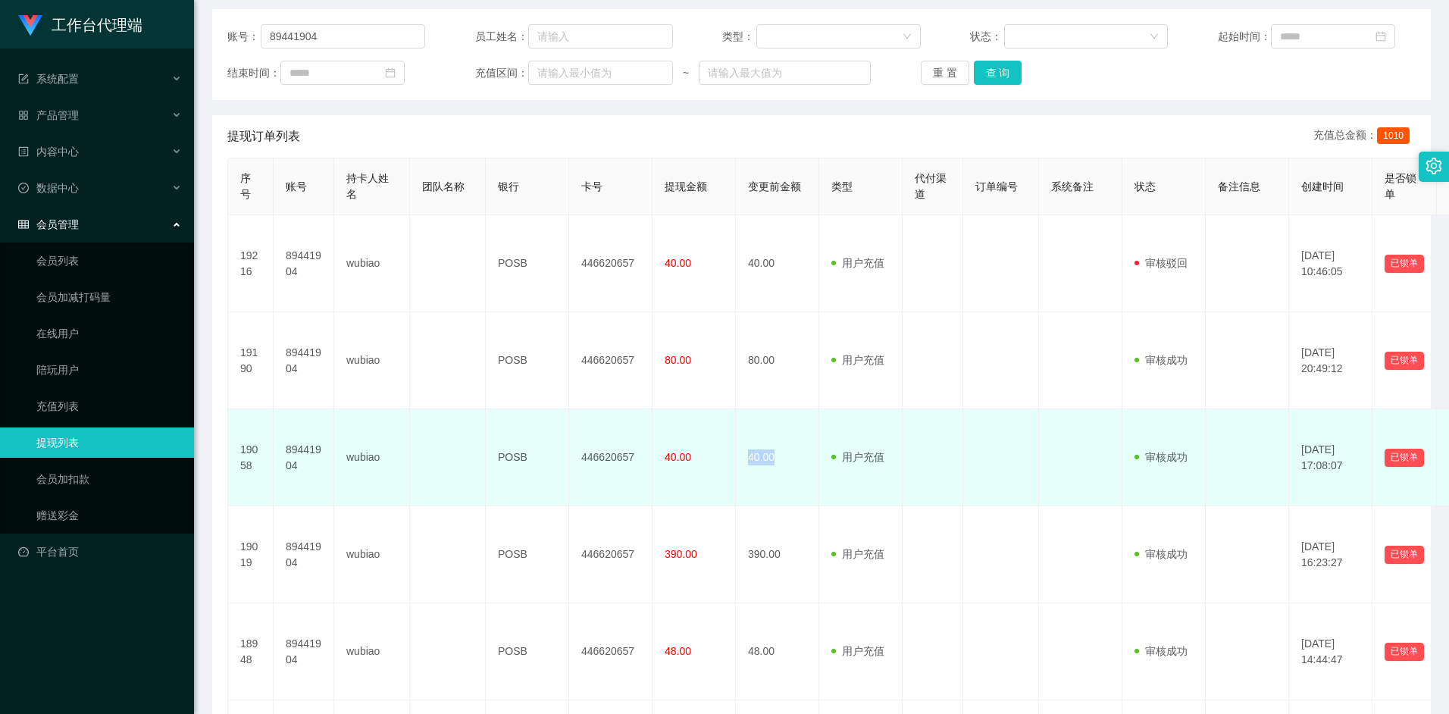
click at [740, 416] on td "40.00" at bounding box center [777, 457] width 83 height 97
drag, startPoint x: 740, startPoint y: 416, endPoint x: 767, endPoint y: 421, distance: 27.7
click at [767, 421] on td "40.00" at bounding box center [777, 457] width 83 height 97
drag, startPoint x: 777, startPoint y: 416, endPoint x: 740, endPoint y: 417, distance: 37.1
click at [740, 417] on td "40.00" at bounding box center [777, 457] width 83 height 97
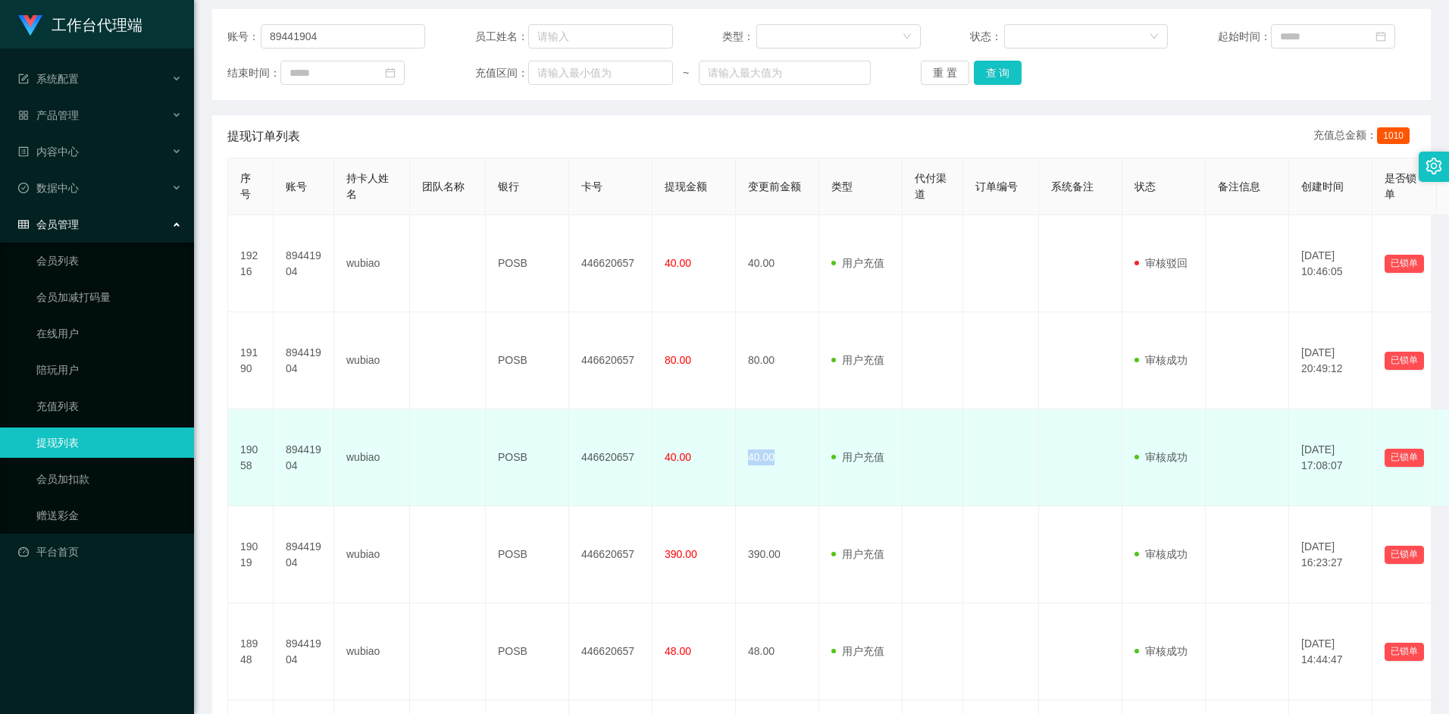
drag, startPoint x: 740, startPoint y: 417, endPoint x: 766, endPoint y: 418, distance: 26.5
click at [766, 418] on td "40.00" at bounding box center [777, 457] width 83 height 97
drag, startPoint x: 778, startPoint y: 420, endPoint x: 740, endPoint y: 415, distance: 37.5
click at [740, 415] on td "40.00" at bounding box center [777, 457] width 83 height 97
drag, startPoint x: 740, startPoint y: 415, endPoint x: 756, endPoint y: 415, distance: 15.9
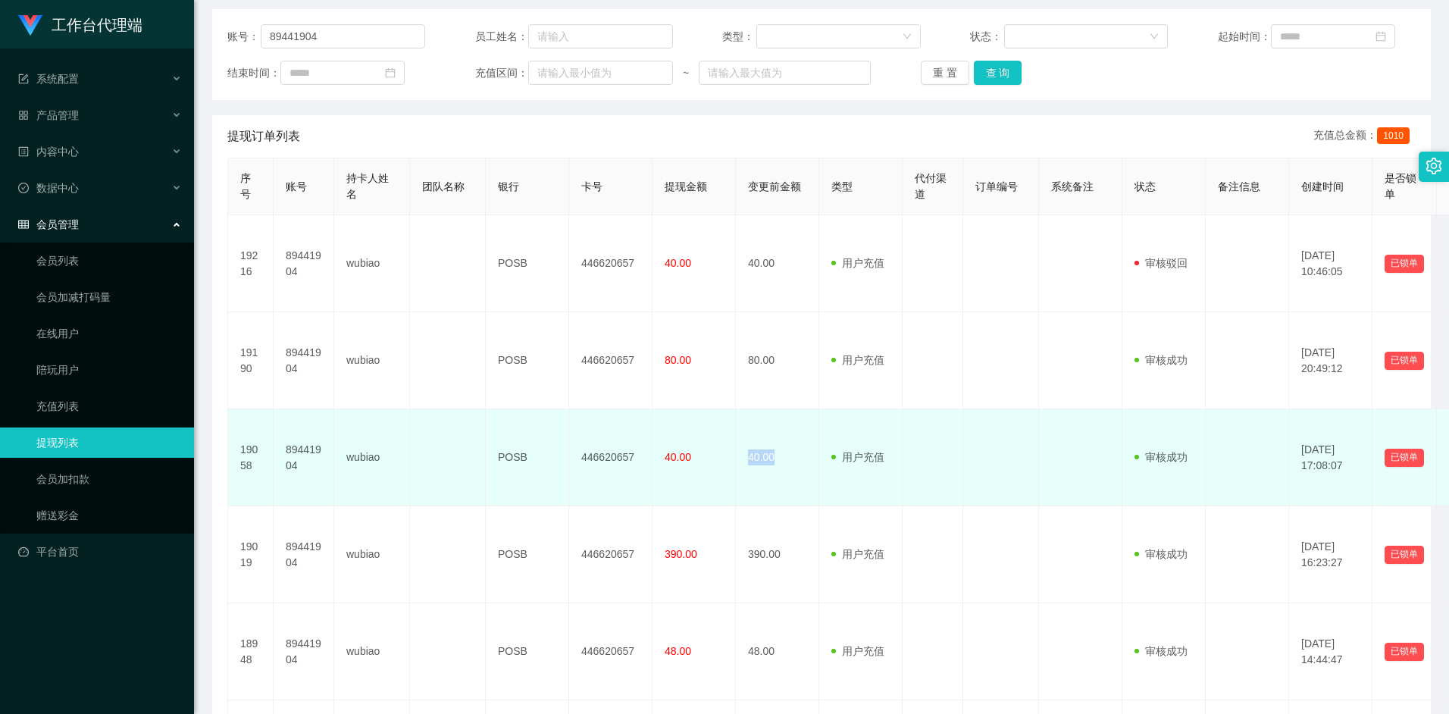
click at [756, 415] on td "40.00" at bounding box center [777, 457] width 83 height 97
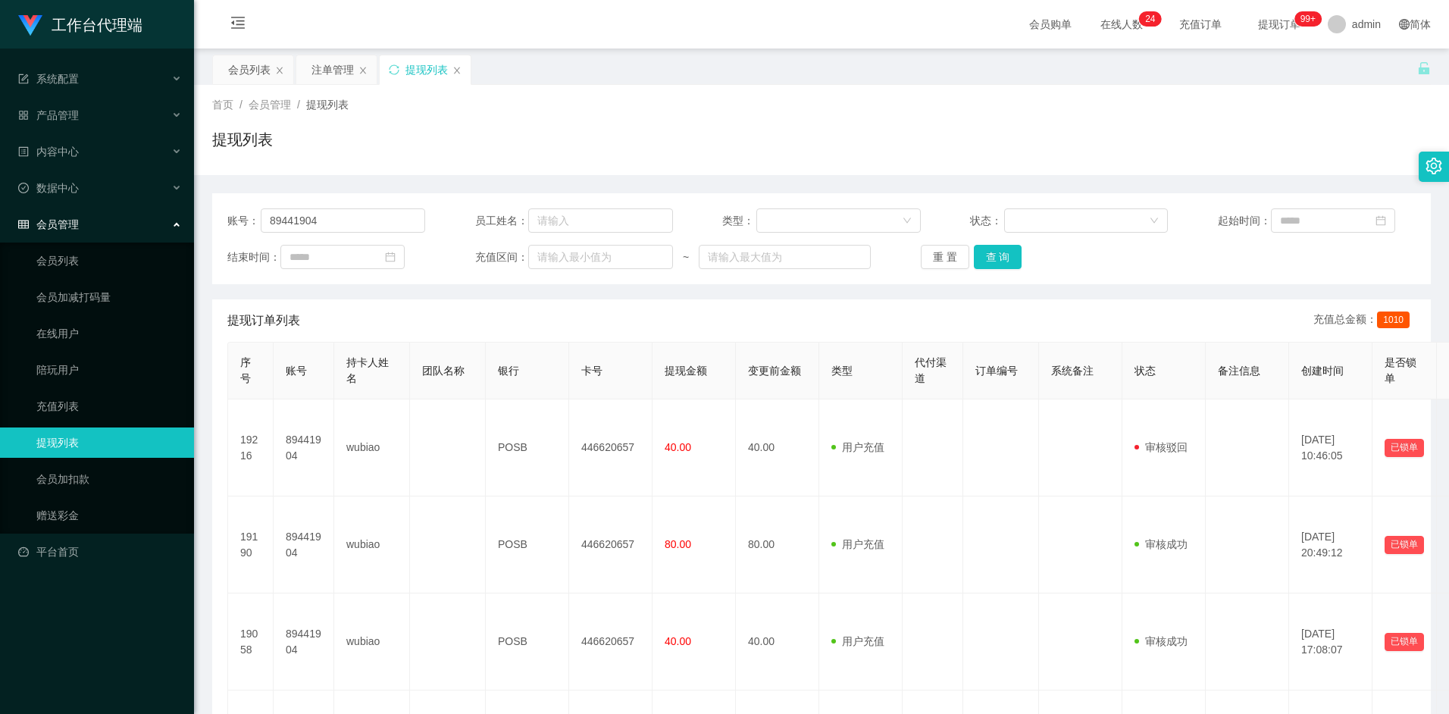
scroll to position [0, 0]
click at [317, 66] on div "注单管理" at bounding box center [332, 69] width 42 height 29
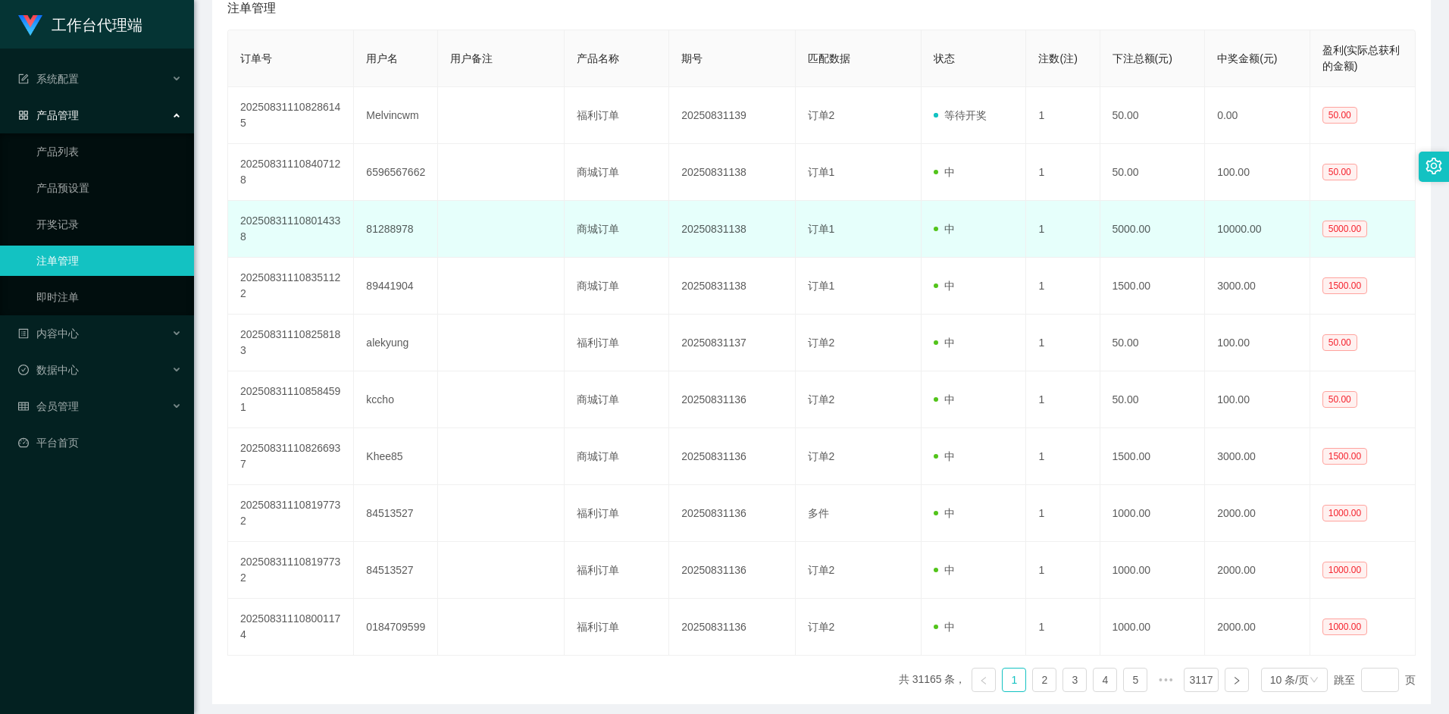
scroll to position [336, 0]
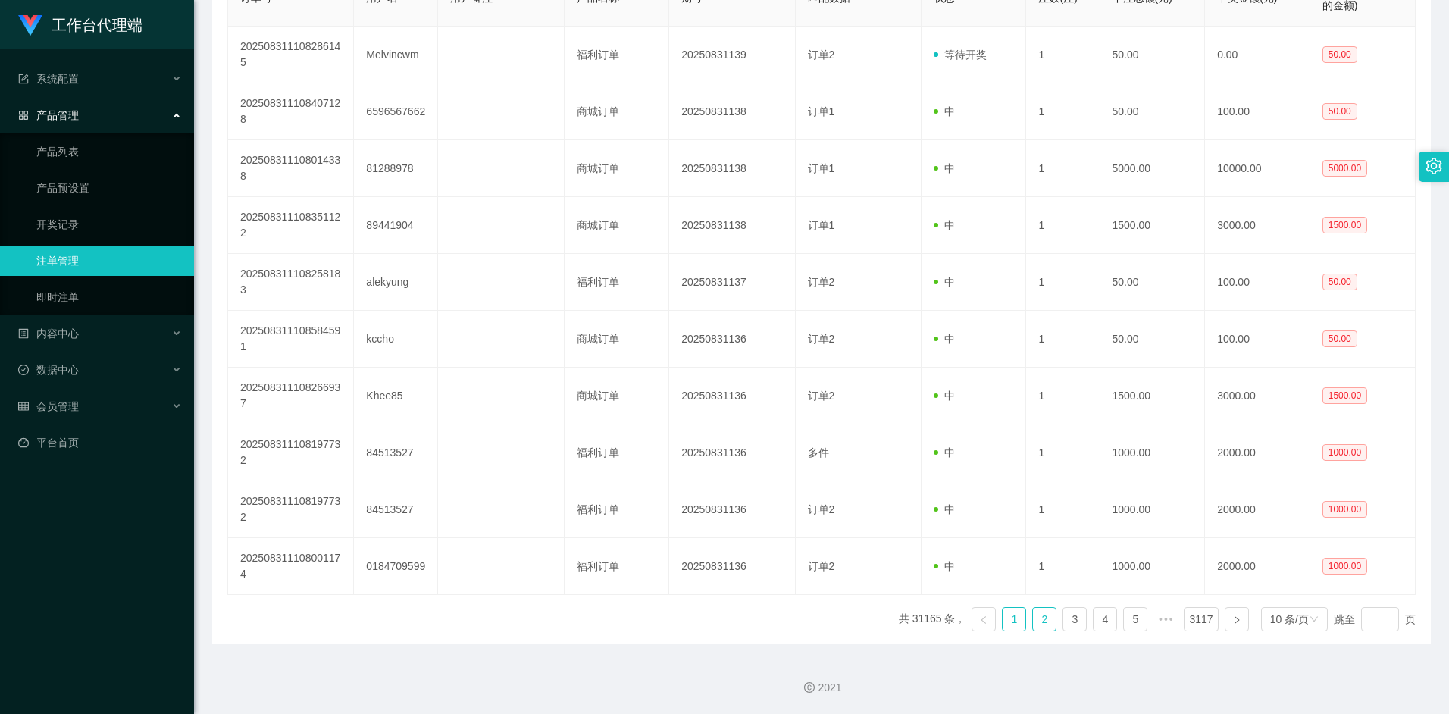
click at [1050, 622] on link "2" at bounding box center [1044, 619] width 23 height 23
click at [1075, 626] on link "3" at bounding box center [1074, 619] width 23 height 23
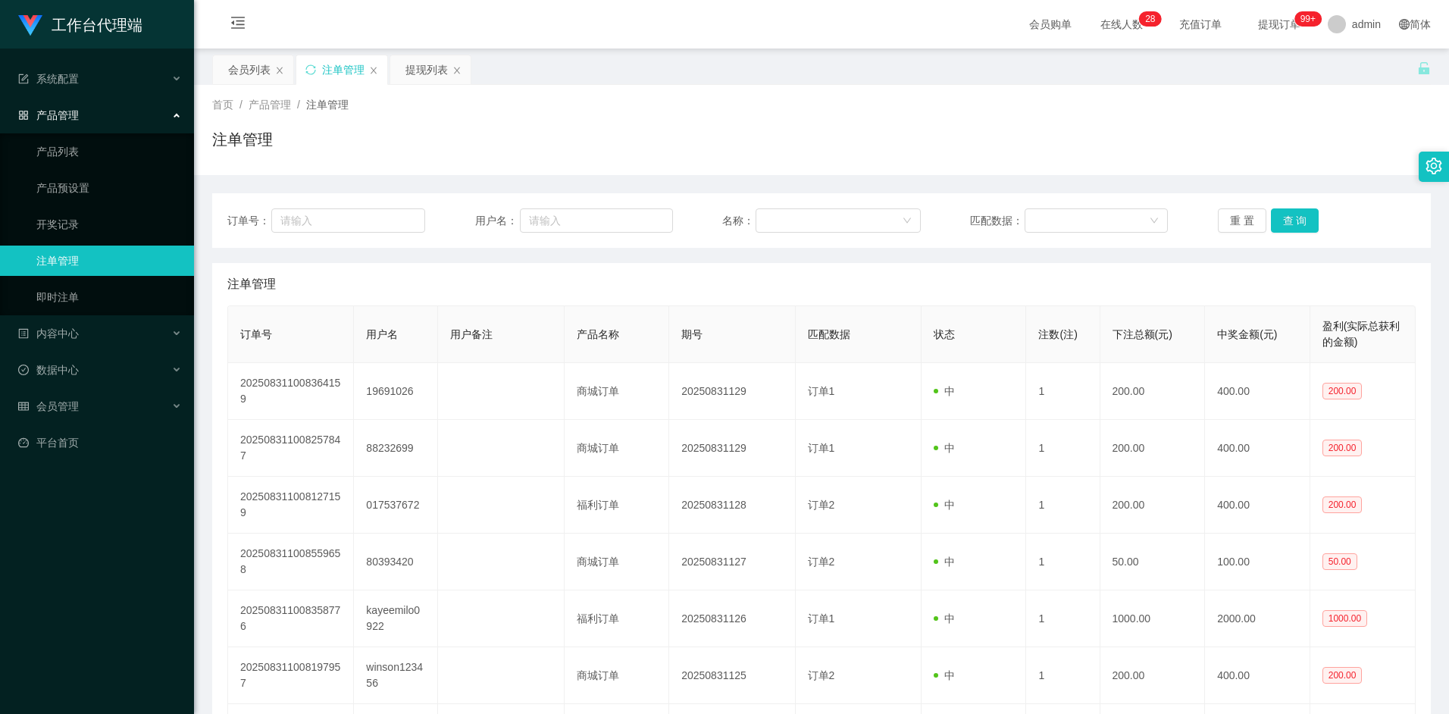
scroll to position [0, 0]
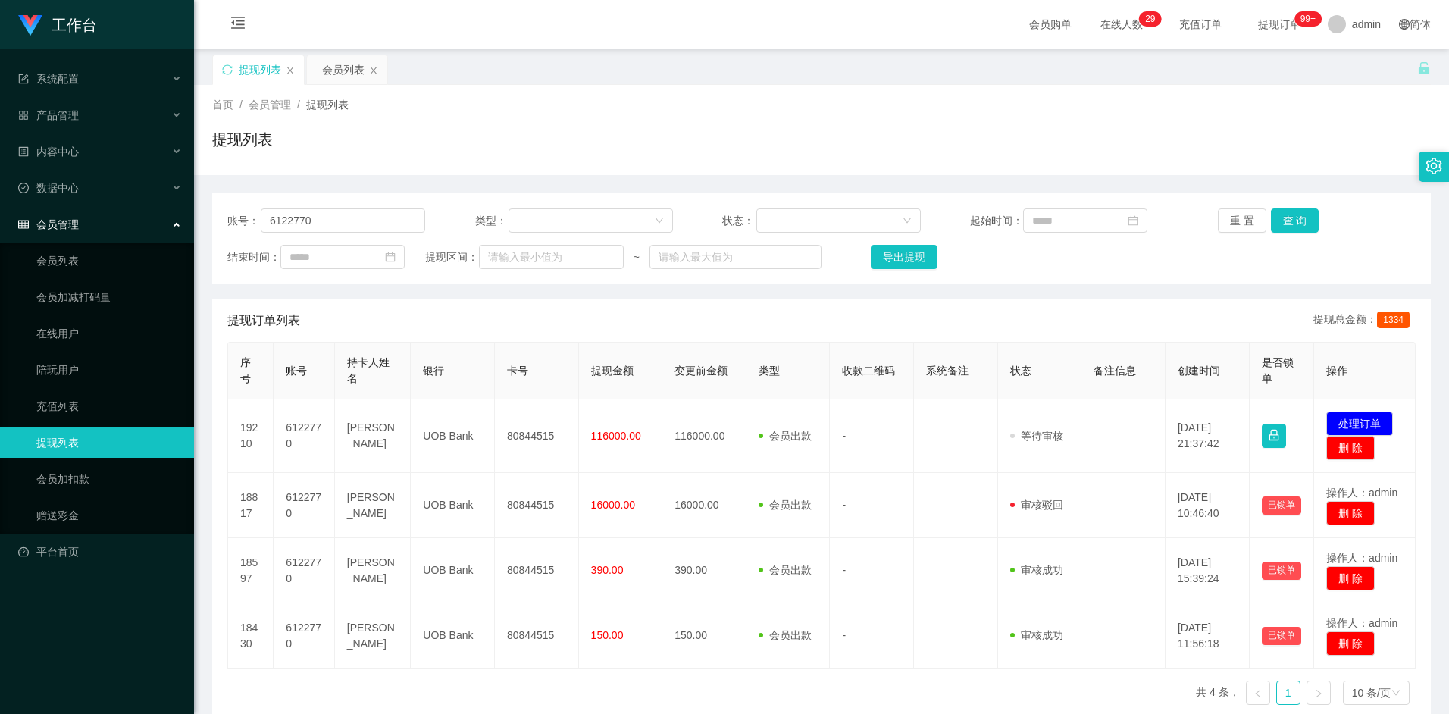
scroll to position [74, 0]
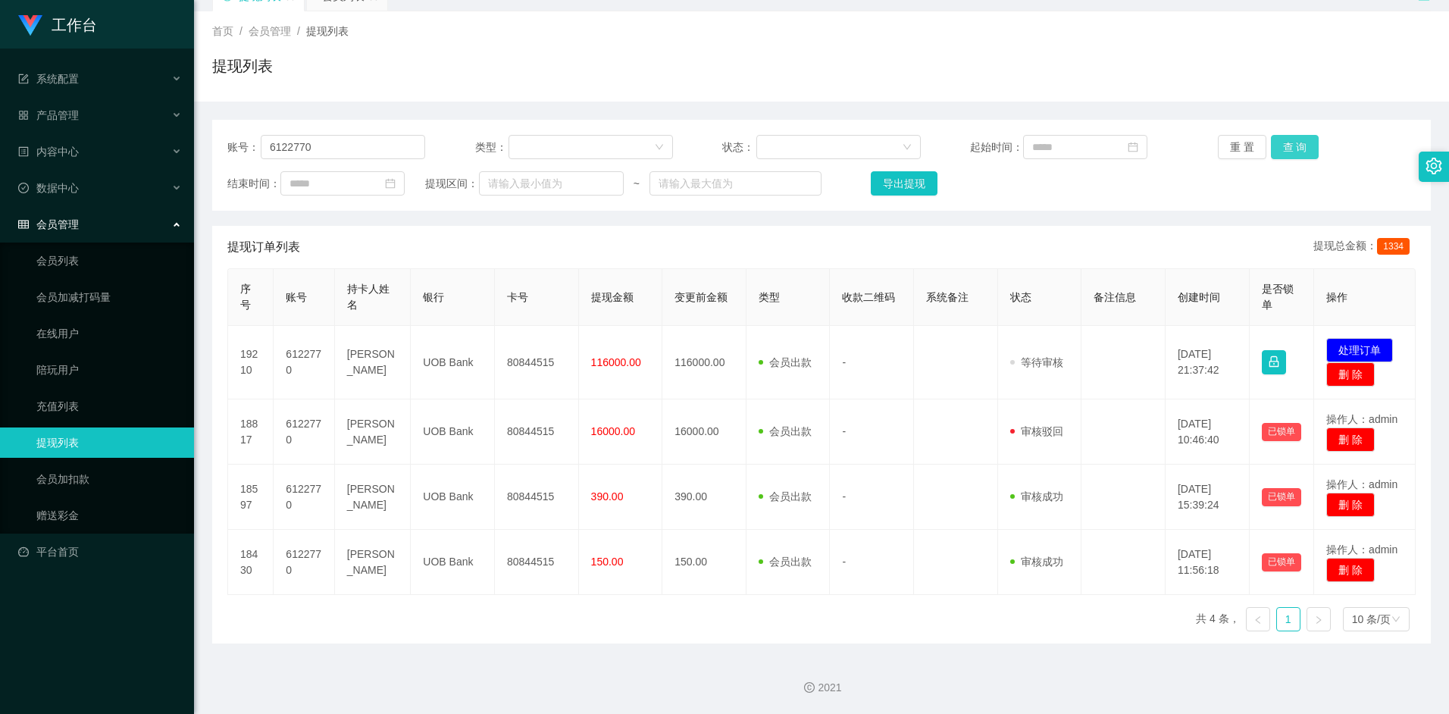
click at [1283, 152] on button "查 询" at bounding box center [1295, 147] width 49 height 24
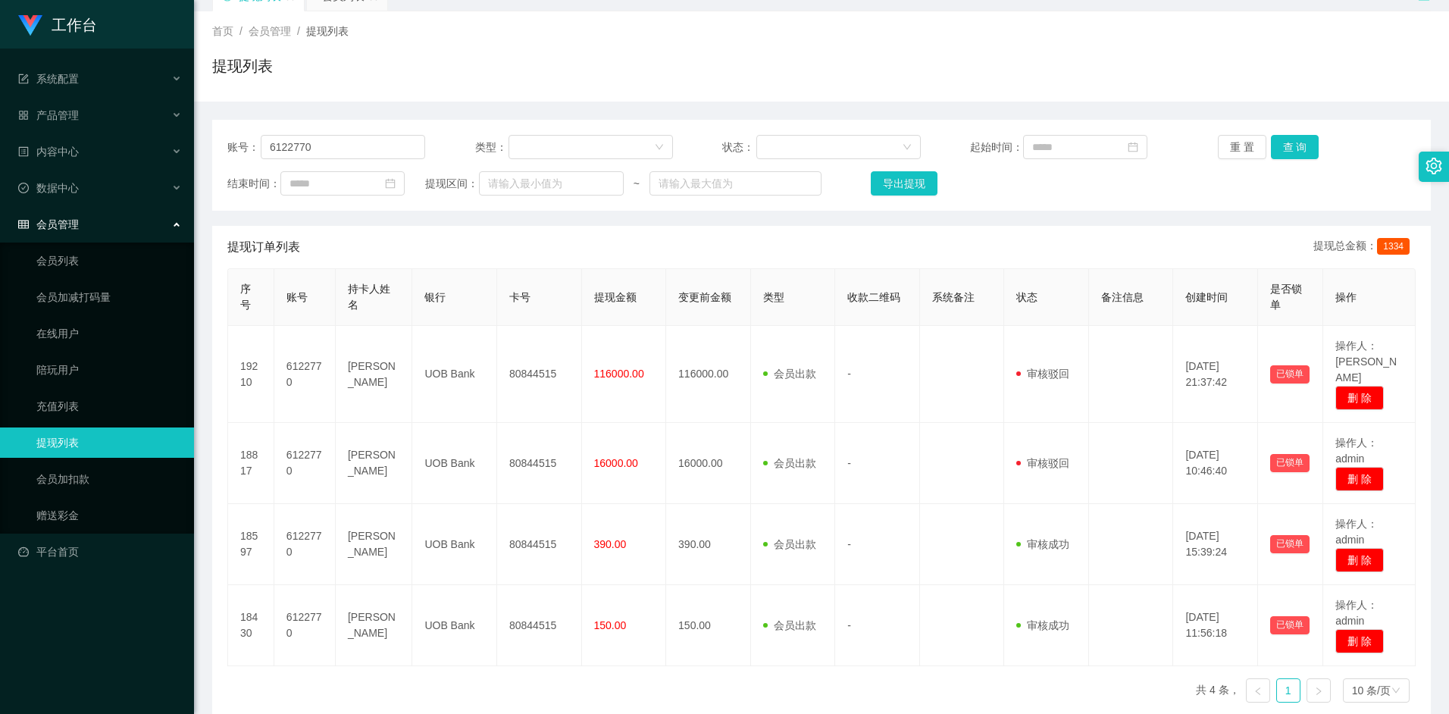
click at [262, 35] on span "会员管理" at bounding box center [270, 31] width 42 height 12
click at [266, 23] on div "首页 / 会员管理 / 提现列表 /" at bounding box center [821, 31] width 1219 height 16
click at [268, 30] on span "会员管理" at bounding box center [270, 31] width 42 height 12
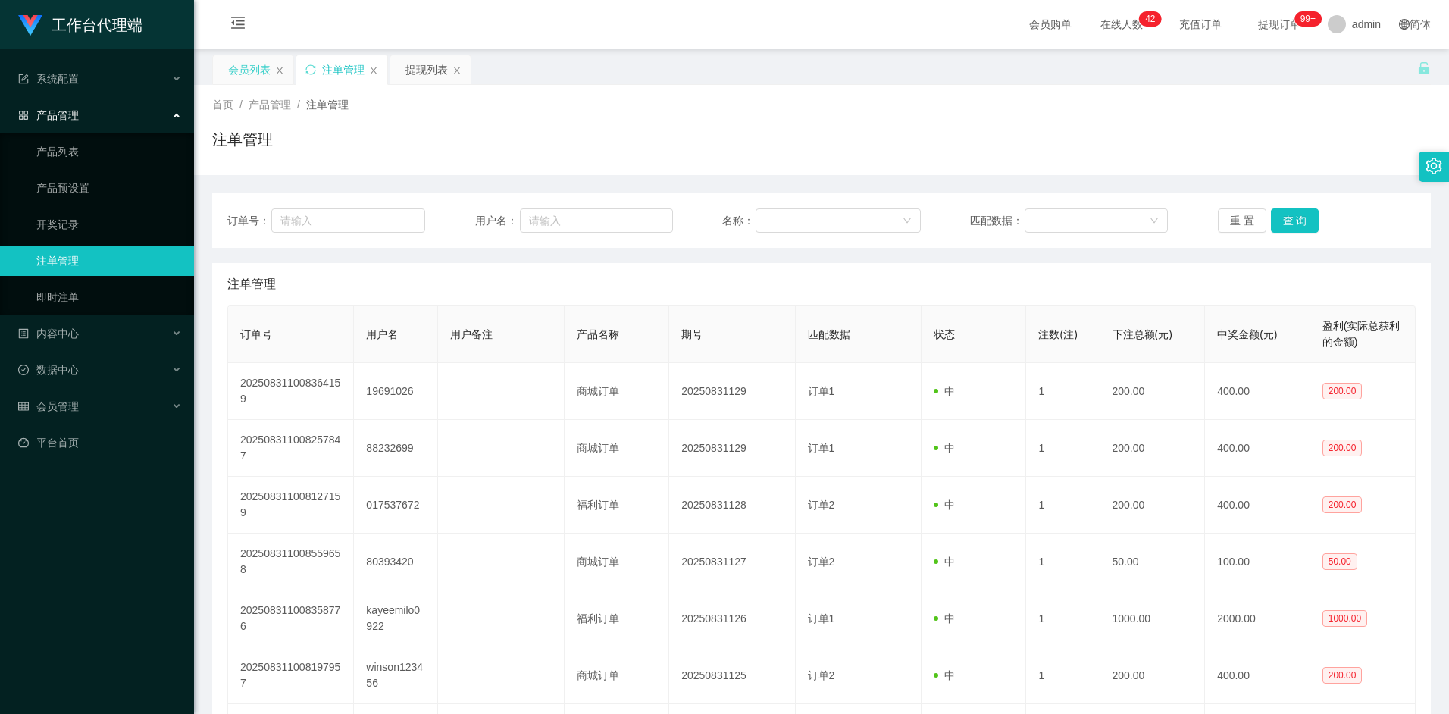
click at [254, 73] on div "会员列表" at bounding box center [249, 69] width 42 height 29
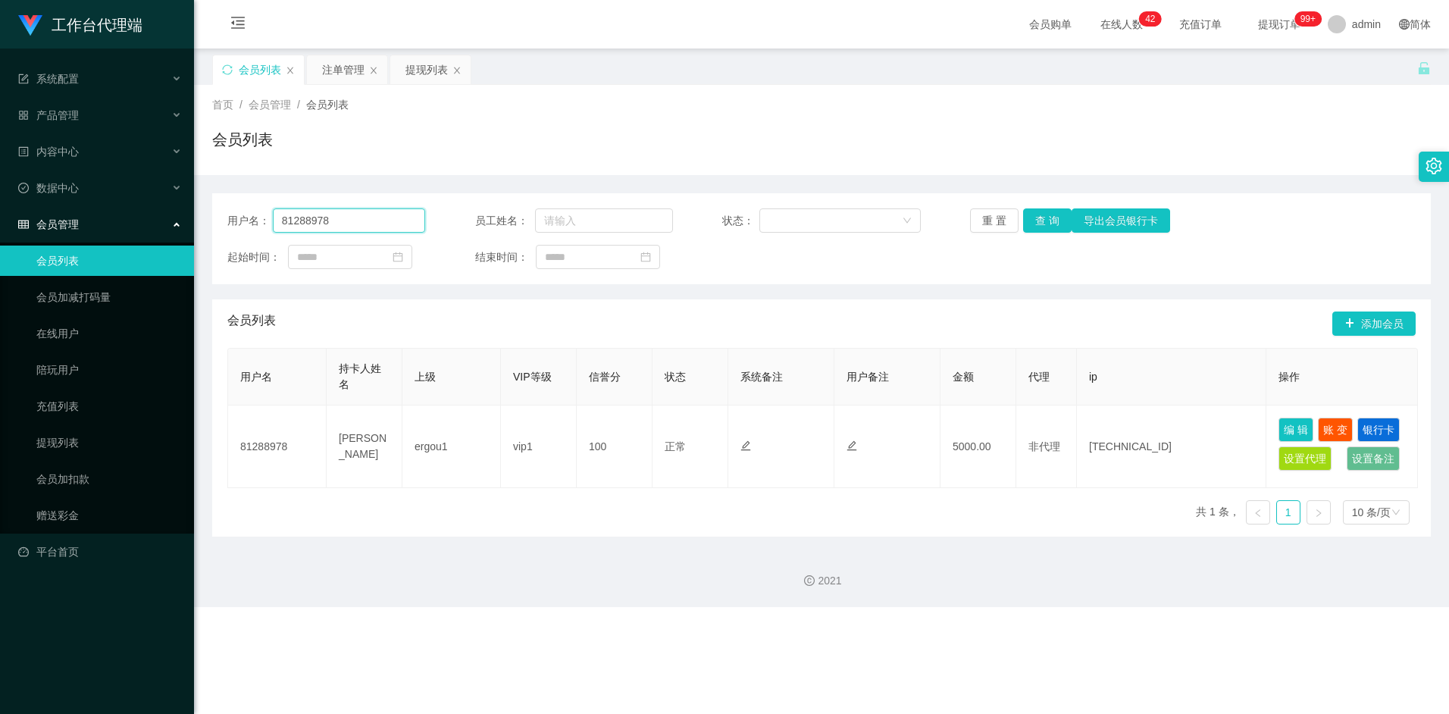
drag, startPoint x: 358, startPoint y: 225, endPoint x: 210, endPoint y: 220, distance: 147.9
click at [210, 220] on main "关闭左侧 关闭右侧 关闭其它 刷新页面 会员列表 注单管理 提现列表 首页 / 会员管理 / 会员列表 / 会员列表 用户名： 81288978 员工姓名： …" at bounding box center [821, 293] width 1255 height 488
type input "6122770"
click at [1057, 216] on button "查 询" at bounding box center [1047, 220] width 49 height 24
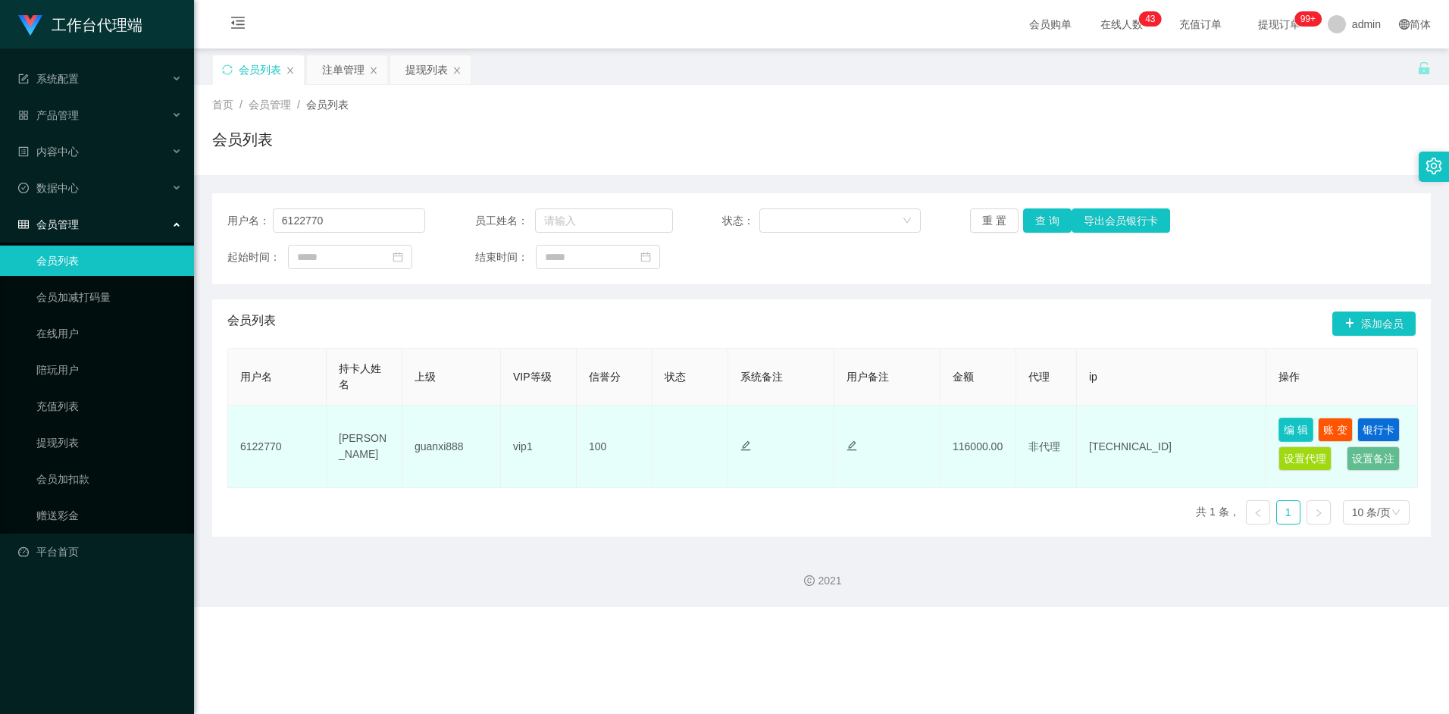
click at [1305, 427] on button "编 辑" at bounding box center [1295, 430] width 35 height 24
type input "6122770"
type input "[PERSON_NAME]"
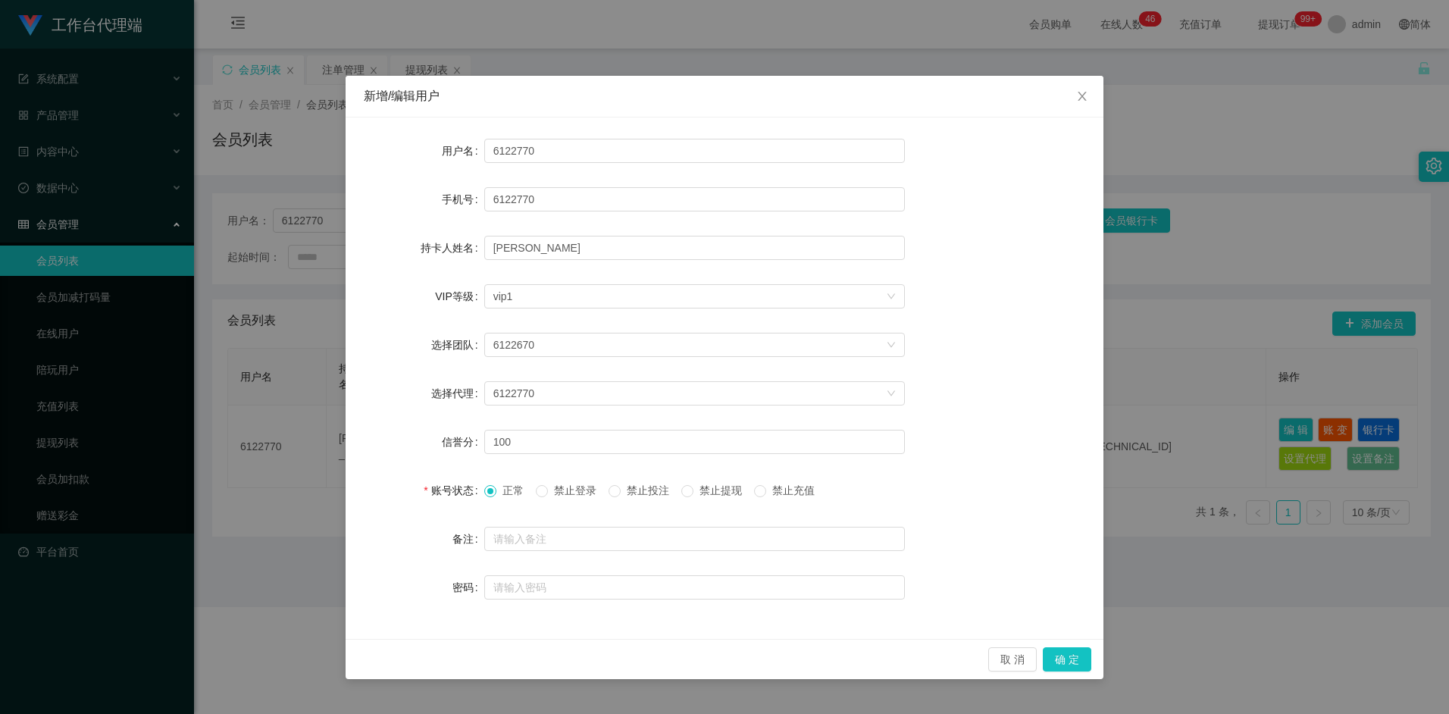
click at [560, 491] on span "禁止登录" at bounding box center [575, 490] width 55 height 12
click at [1000, 654] on button "取 消" at bounding box center [1012, 659] width 49 height 24
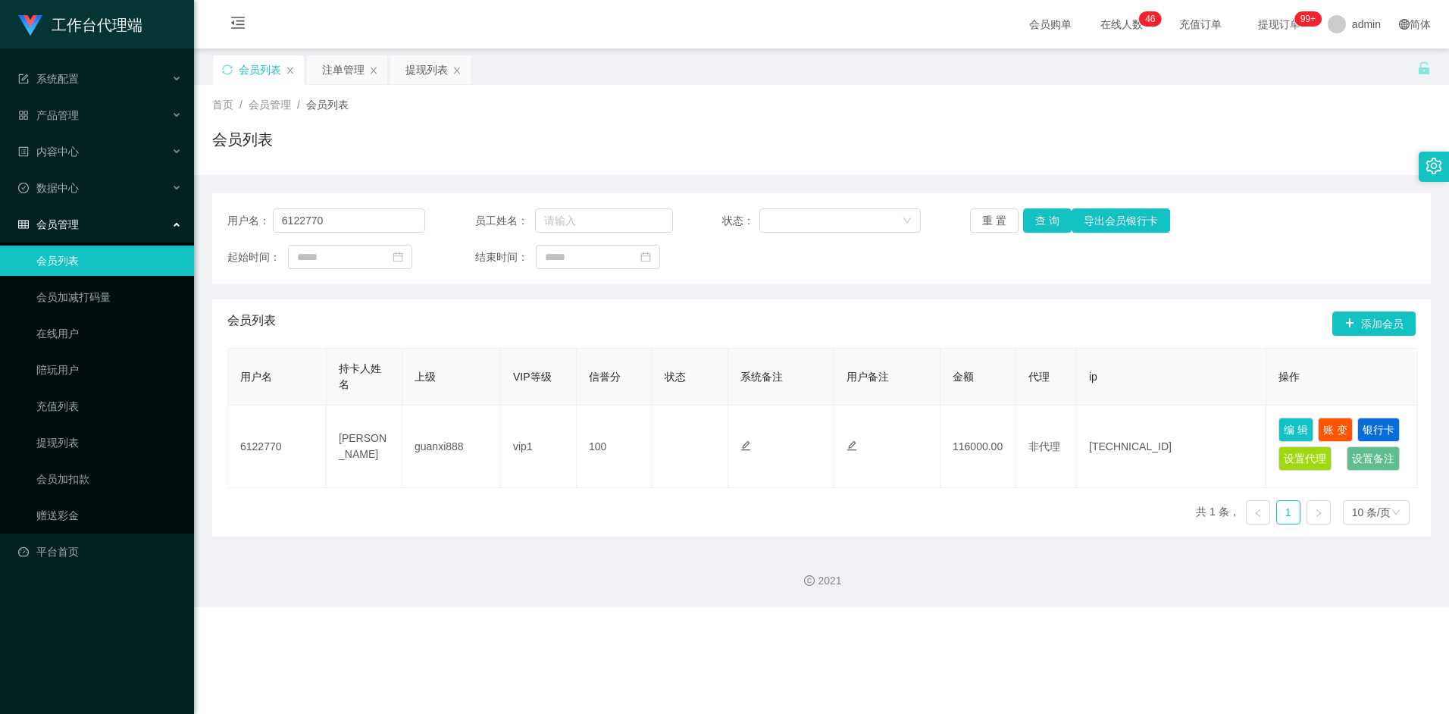
click at [1162, 605] on div "2021" at bounding box center [821, 572] width 1255 height 70
